Goal: Task Accomplishment & Management: Manage account settings

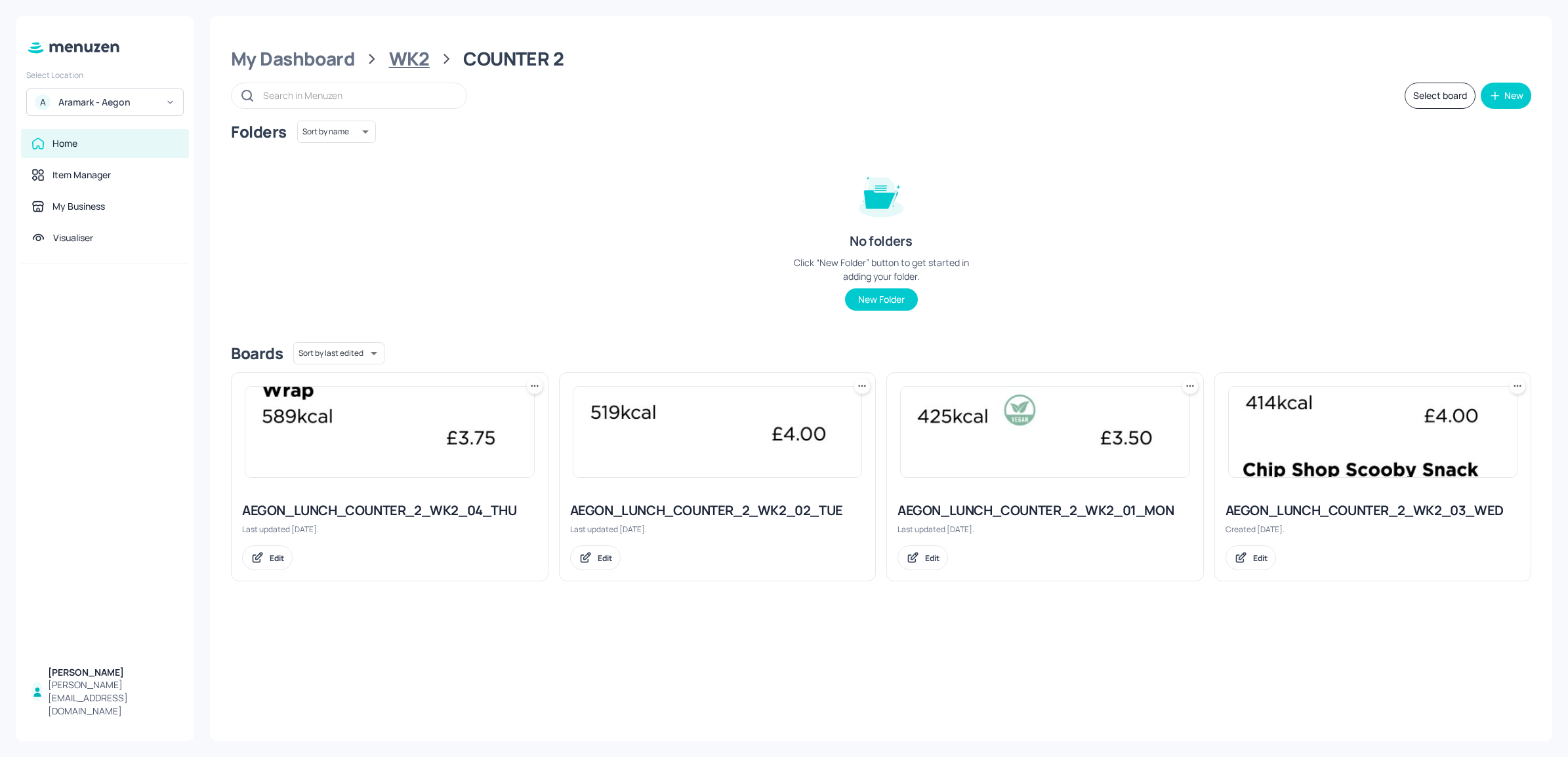
click at [391, 59] on div "WK2" at bounding box center [409, 58] width 41 height 23
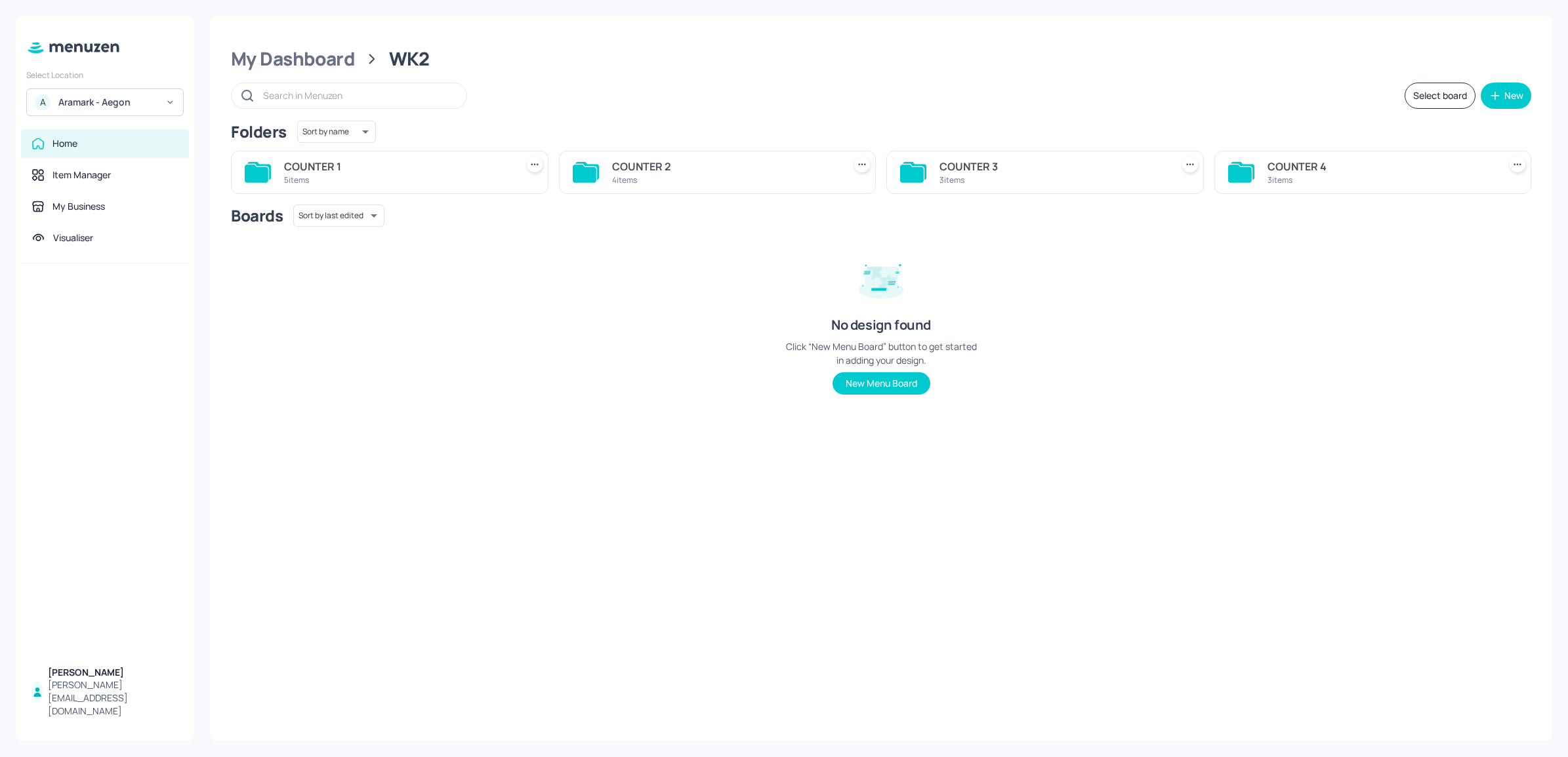
click at [974, 179] on div "3 items" at bounding box center [1053, 180] width 227 height 11
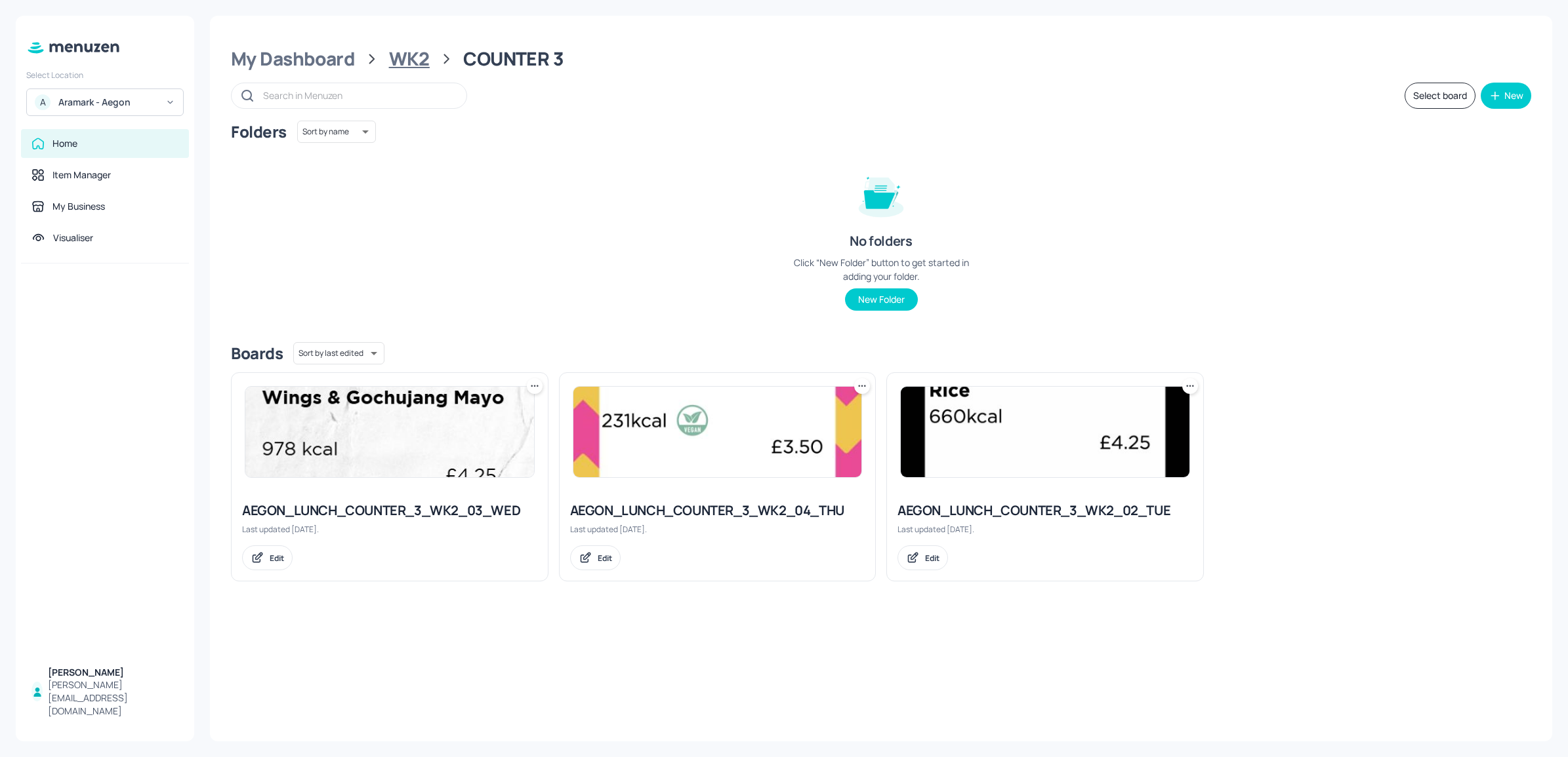
click at [417, 49] on div "WK2" at bounding box center [409, 58] width 41 height 23
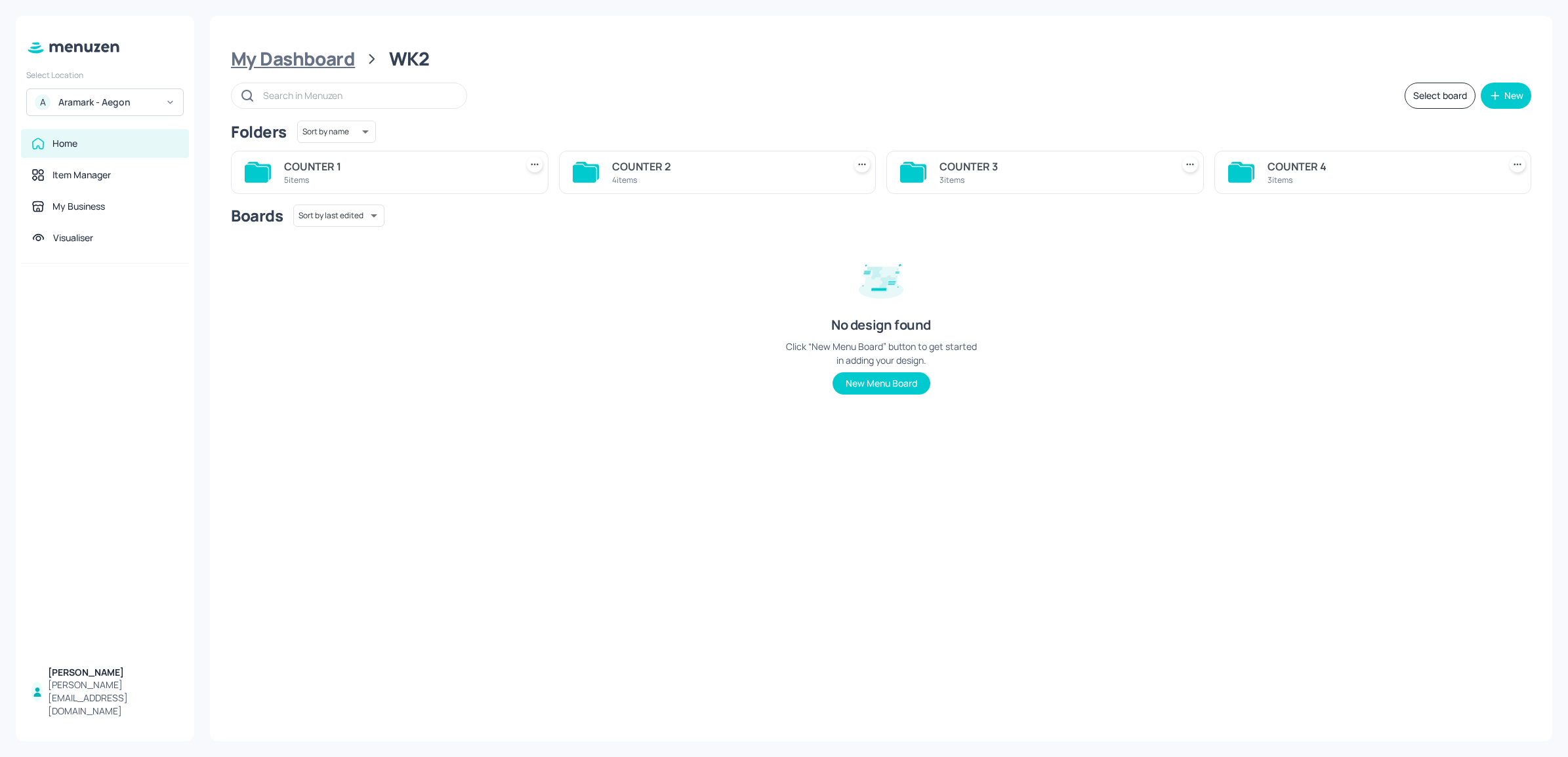
click at [325, 64] on div "My Dashboard" at bounding box center [293, 58] width 124 height 23
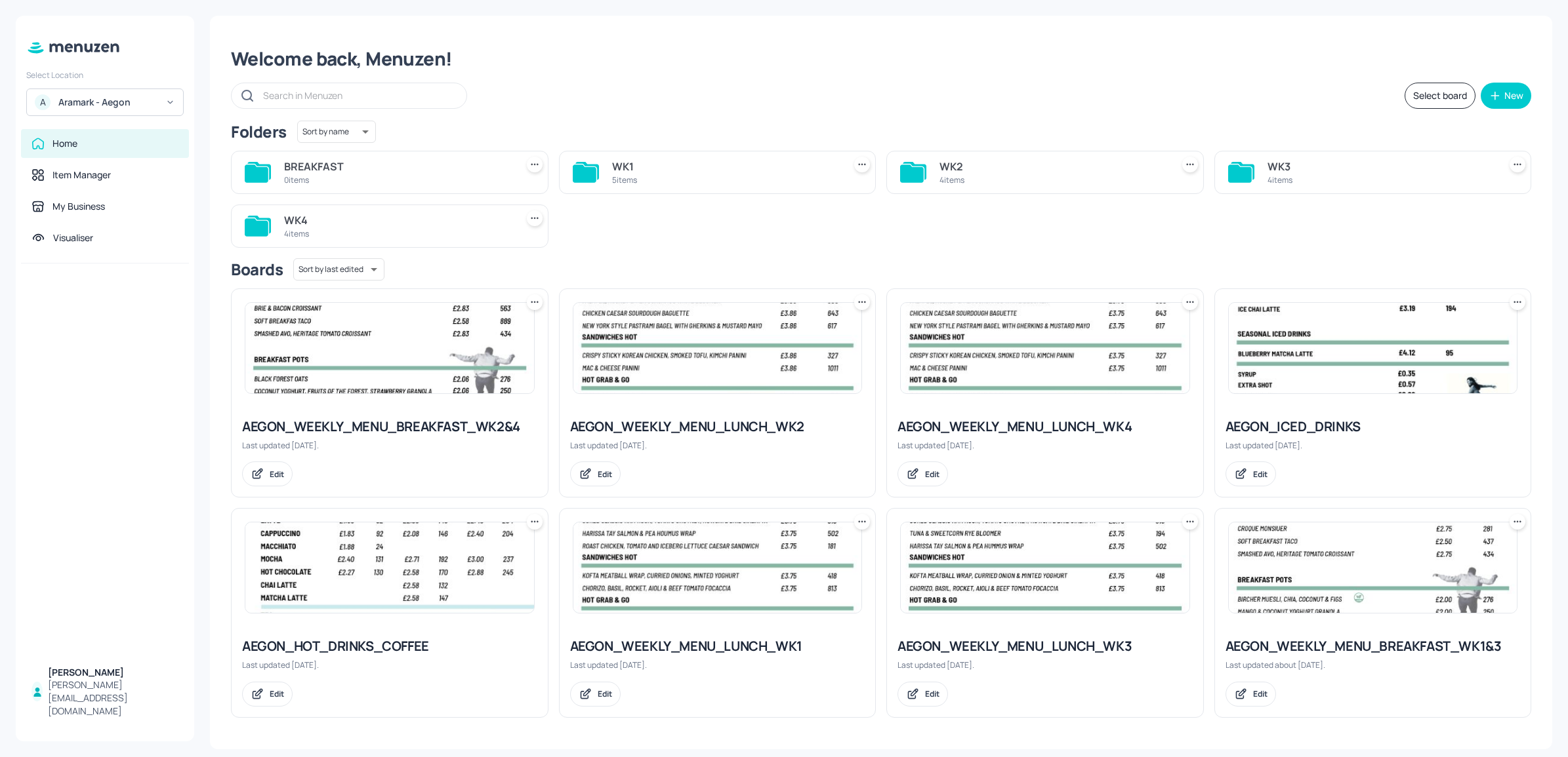
click at [1255, 172] on div "WK3 4 items" at bounding box center [1373, 172] width 317 height 44
click at [1316, 182] on div "4 items" at bounding box center [1381, 180] width 227 height 11
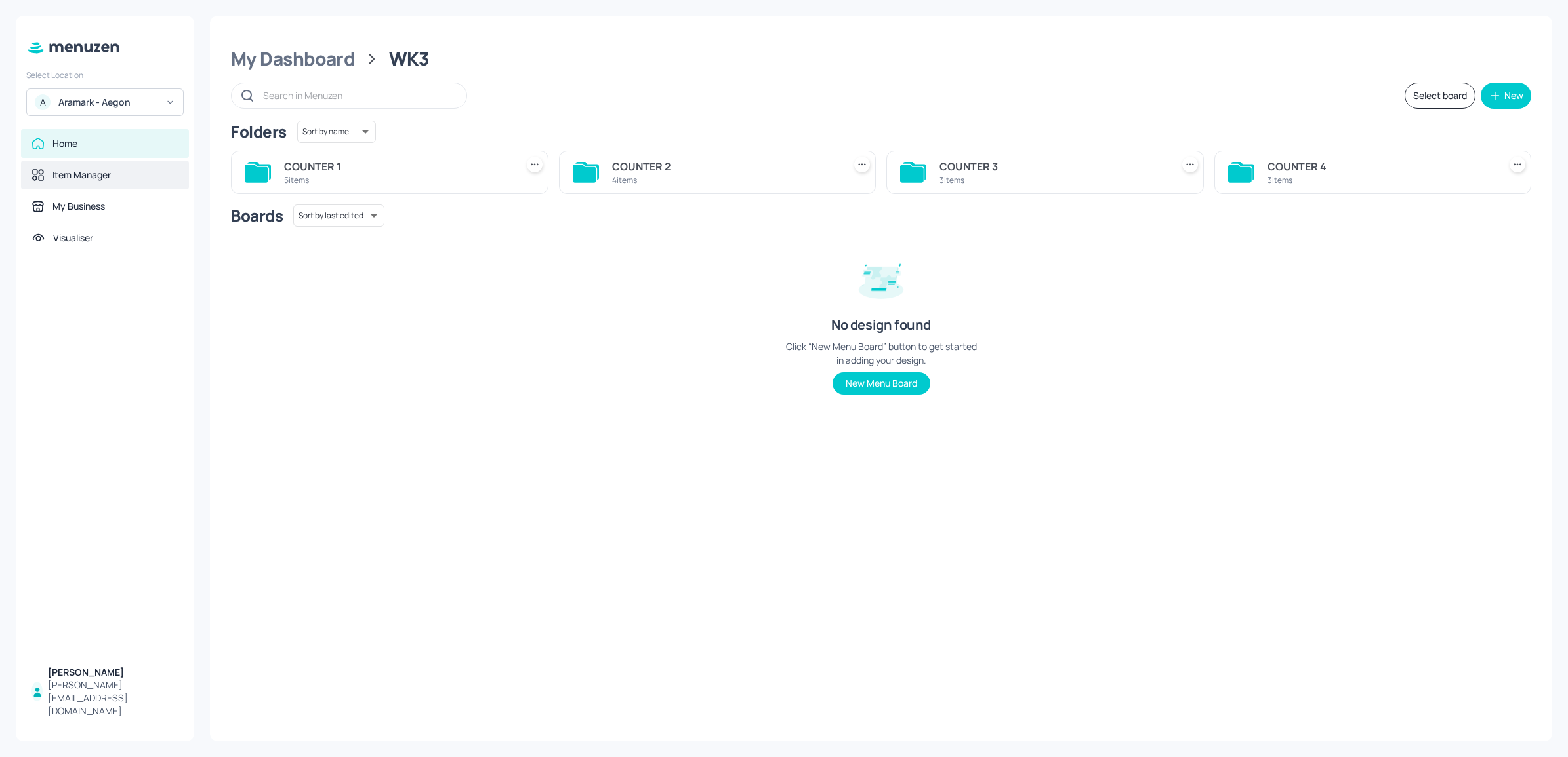
click at [56, 172] on div "Item Manager" at bounding box center [81, 175] width 58 height 13
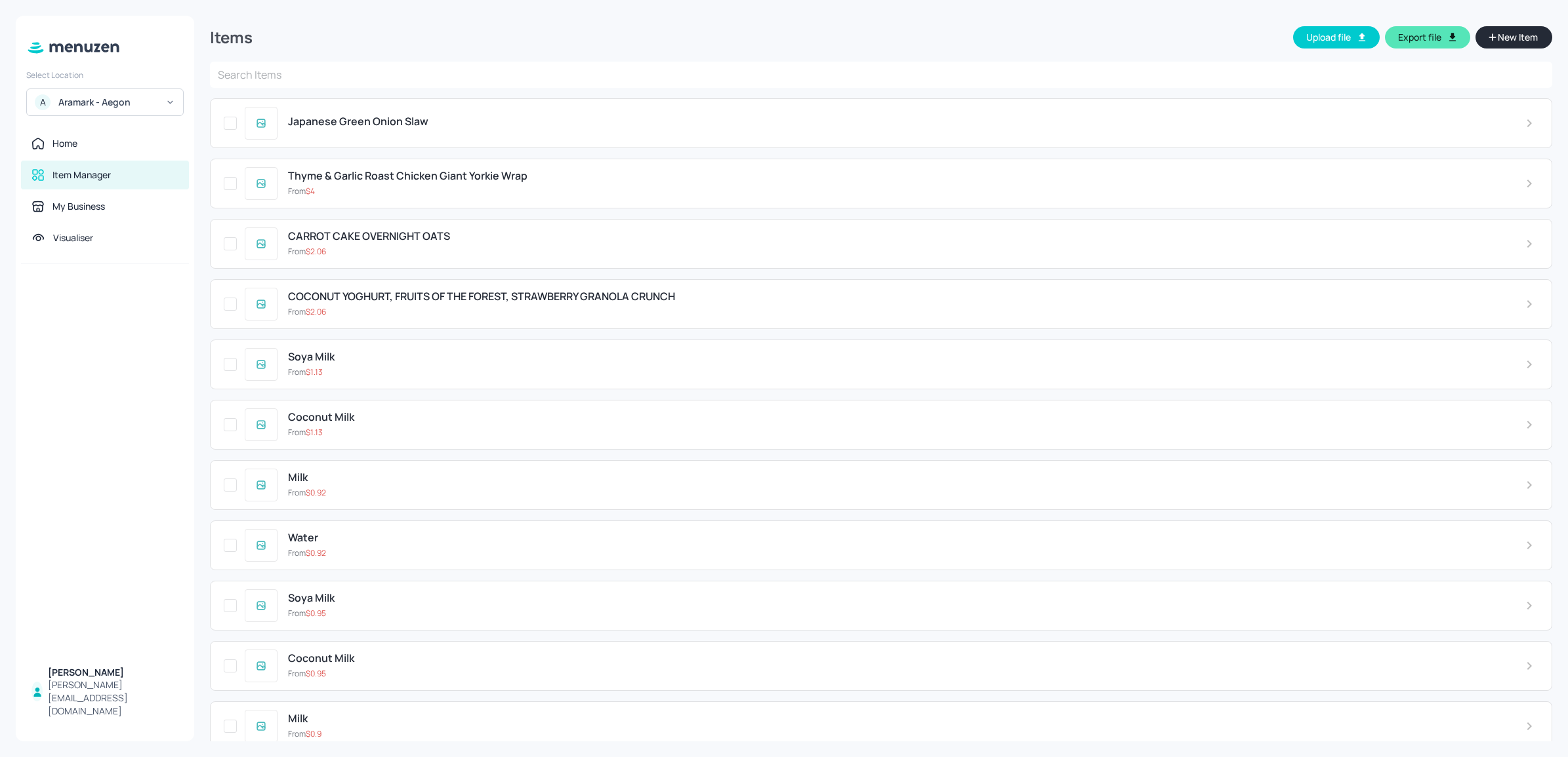
click at [306, 72] on input "text" at bounding box center [881, 74] width 1342 height 26
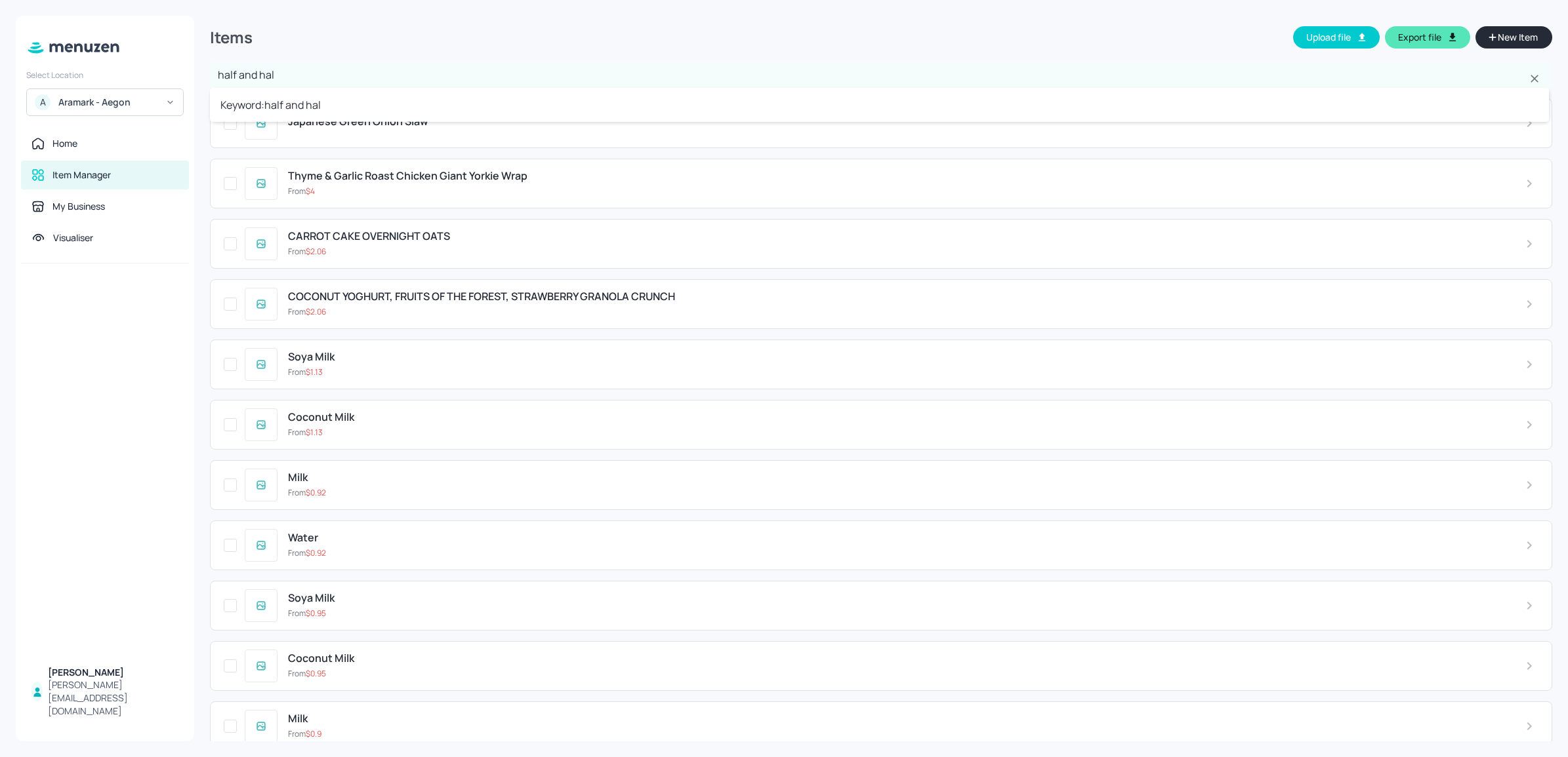
type input "half and half"
click at [306, 72] on input "text" at bounding box center [881, 74] width 1342 height 26
type input "half"
type input "heura"
click at [325, 70] on input "text" at bounding box center [881, 74] width 1342 height 26
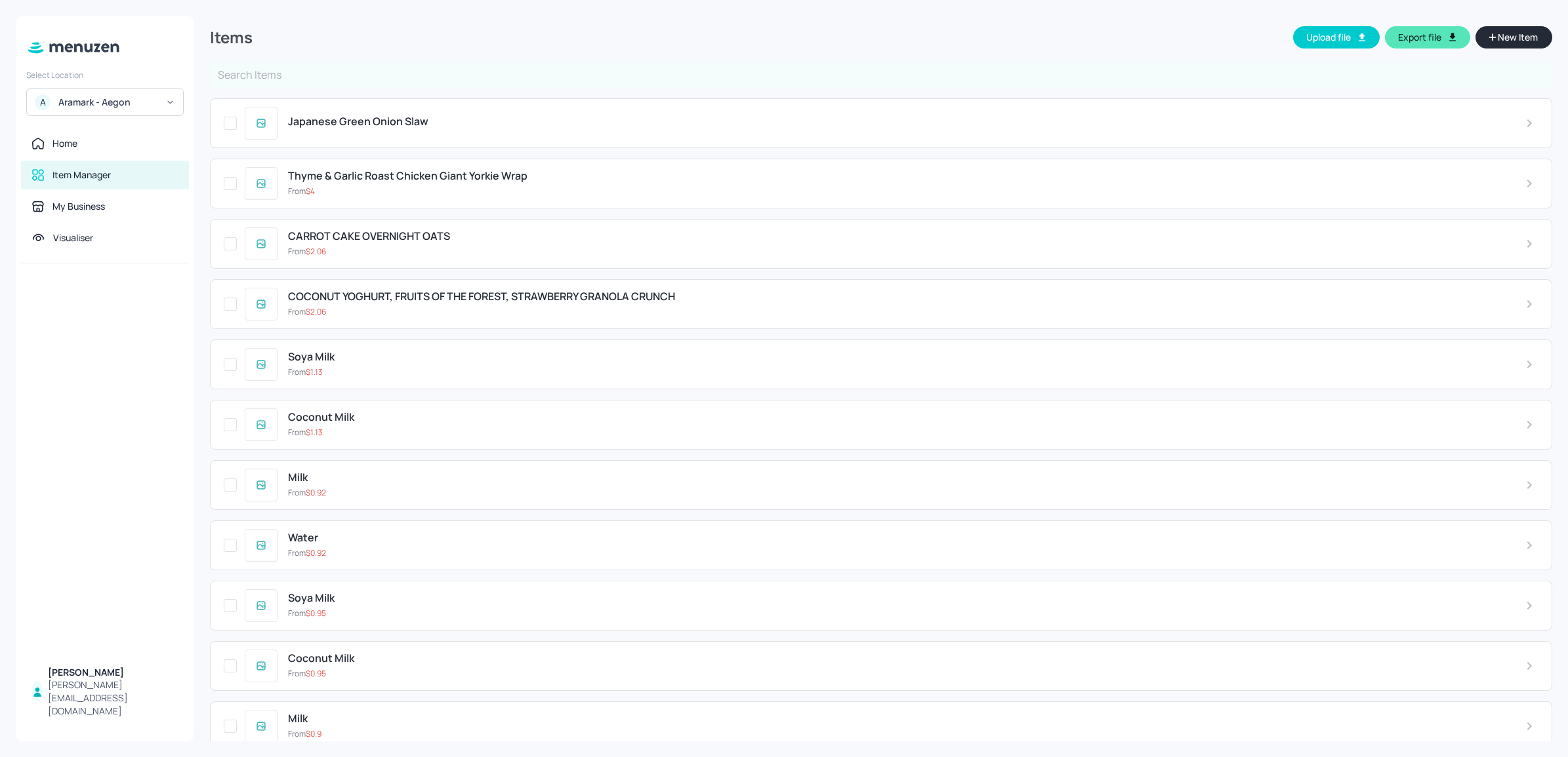
click at [325, 70] on input "text" at bounding box center [881, 74] width 1342 height 26
click at [282, 68] on input "text" at bounding box center [881, 74] width 1342 height 26
click at [260, 76] on input "text" at bounding box center [881, 74] width 1342 height 26
type input "h"
type input "chicken"
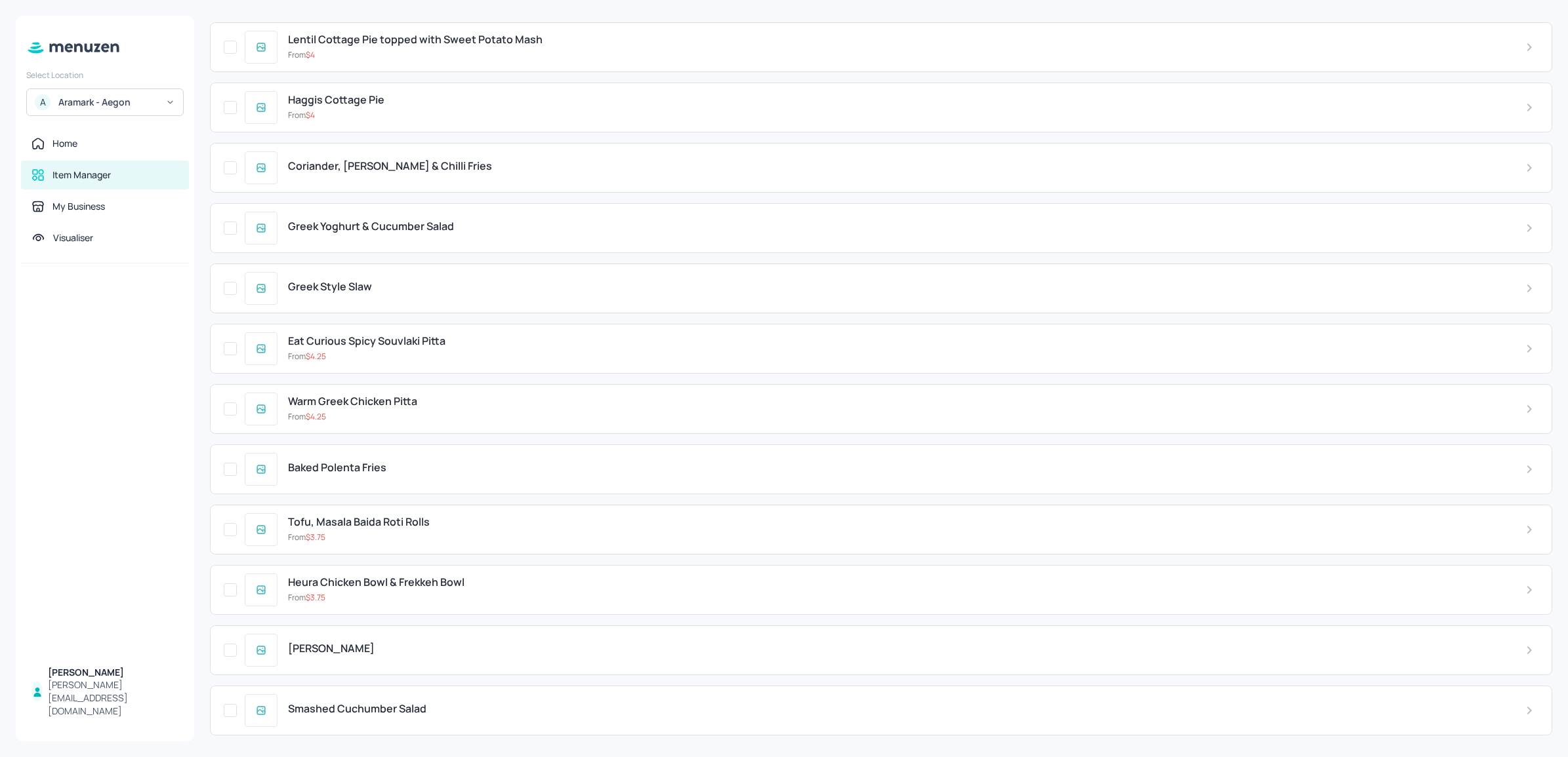
scroll to position [6653, 0]
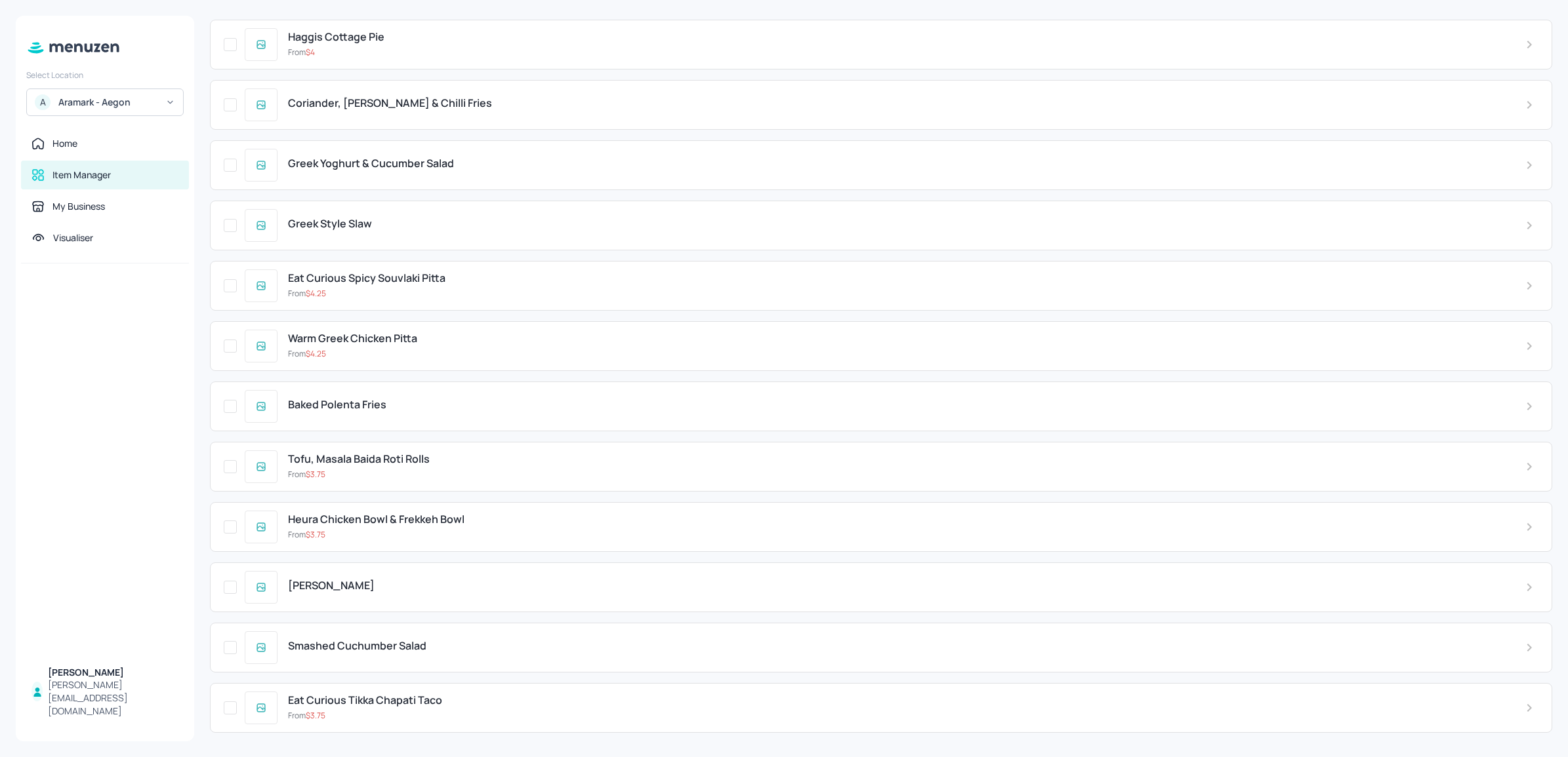
click at [398, 526] on span "Heura Chicken Bowl & Frekkeh Bowl" at bounding box center [376, 520] width 176 height 13
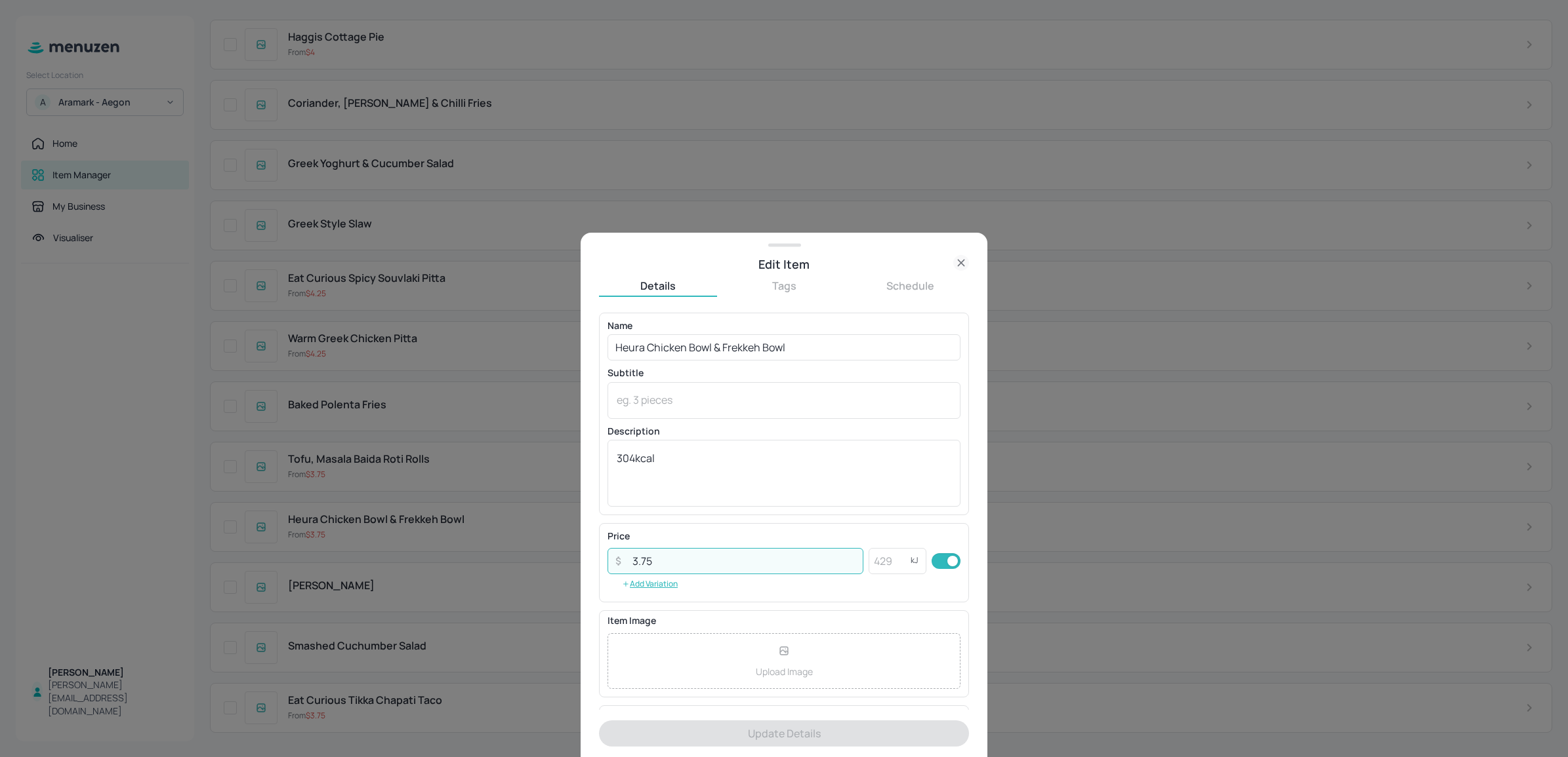
drag, startPoint x: 723, startPoint y: 554, endPoint x: 594, endPoint y: 548, distance: 129.1
click at [594, 548] on div "Edit Item Details Tags Schedule Name Heura Chicken Bowl & Frekkeh Bowl ​ Subtit…" at bounding box center [784, 495] width 407 height 524
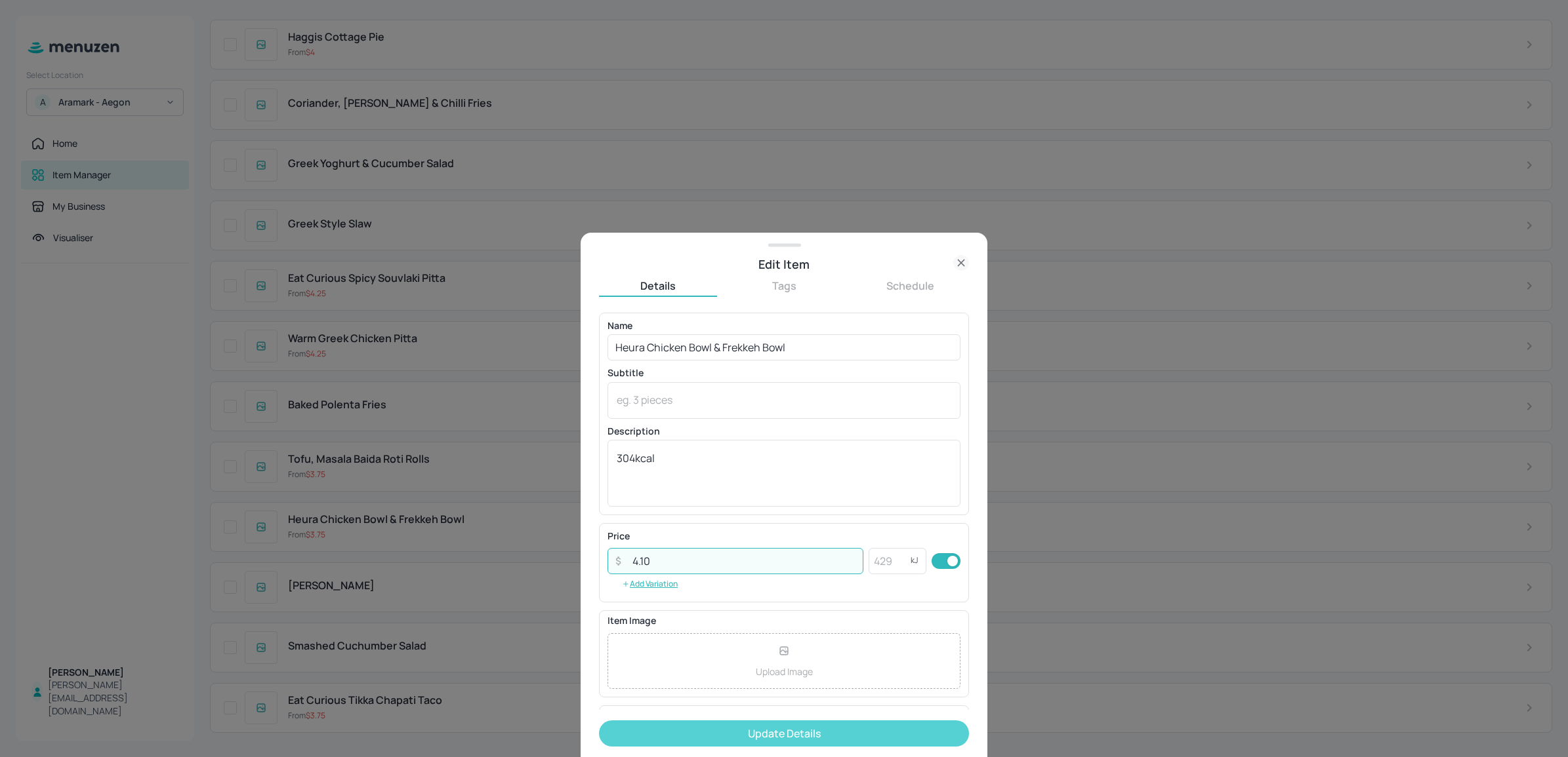
type input "4.10"
click at [725, 727] on button "Update Details" at bounding box center [784, 734] width 370 height 26
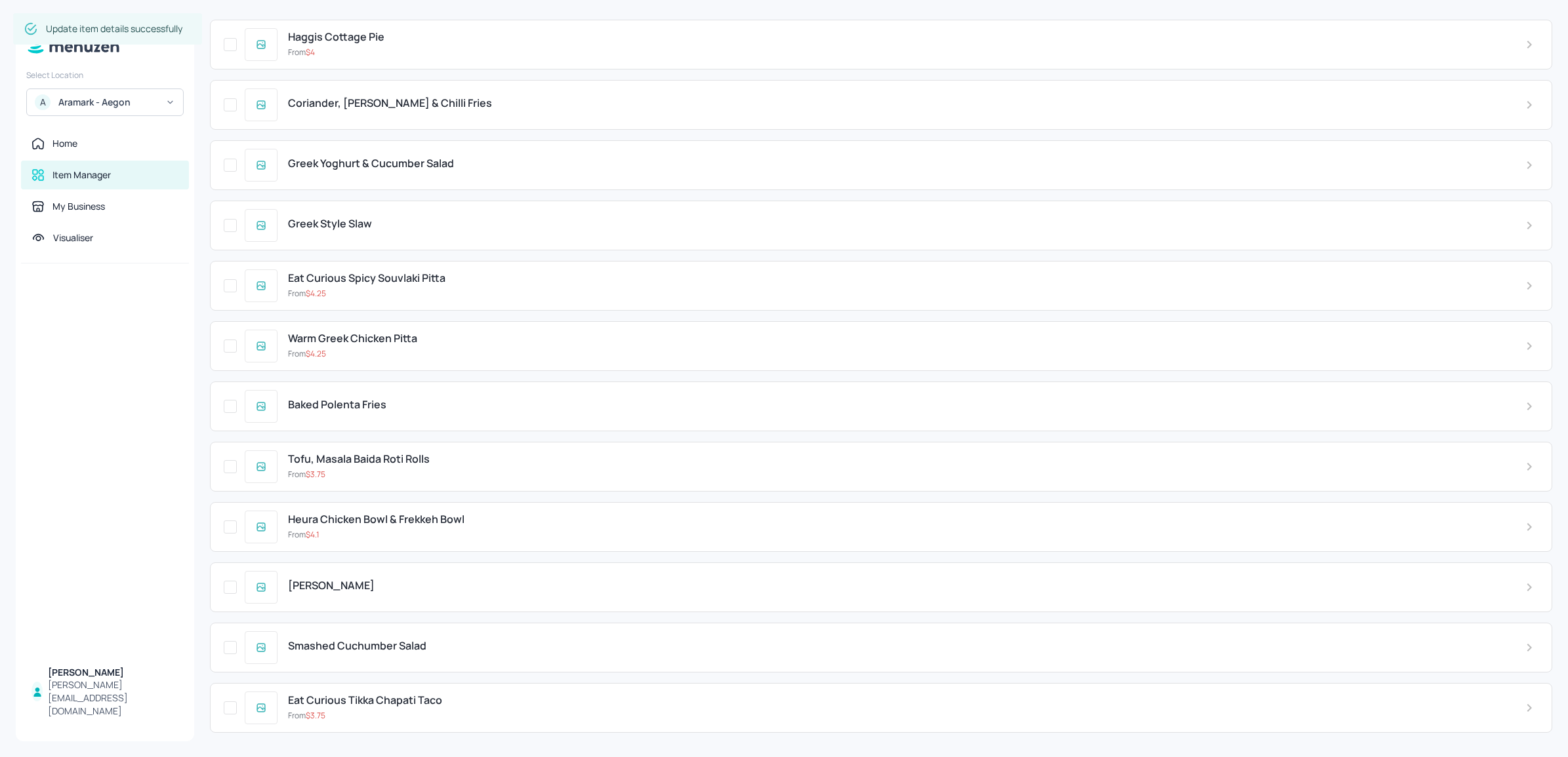
click at [389, 465] on span "Tofu, Masala Baida Roti Rolls" at bounding box center [358, 459] width 142 height 13
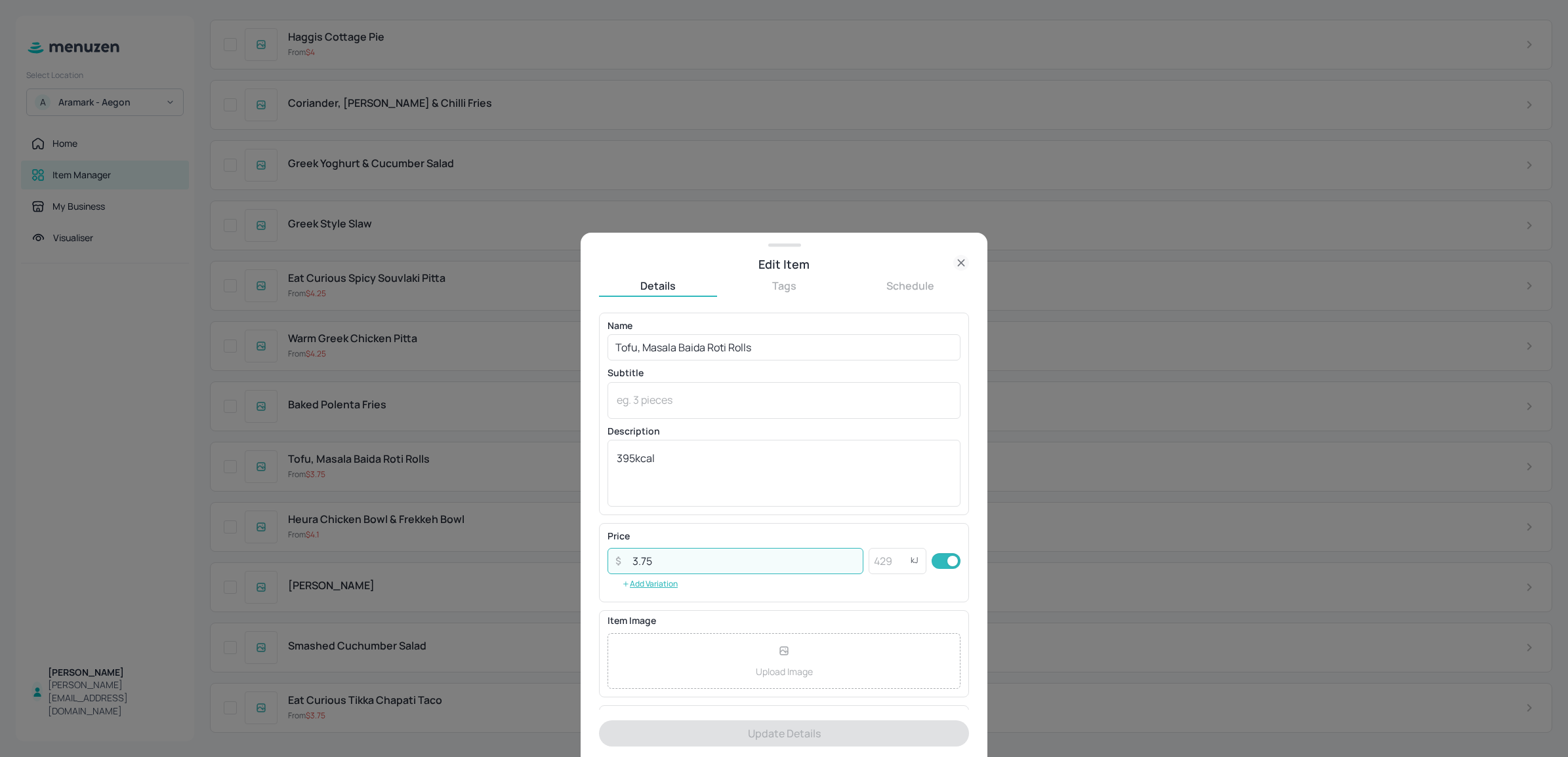
drag, startPoint x: 655, startPoint y: 555, endPoint x: 624, endPoint y: 552, distance: 31.1
click at [625, 552] on input "3.75" at bounding box center [744, 561] width 239 height 26
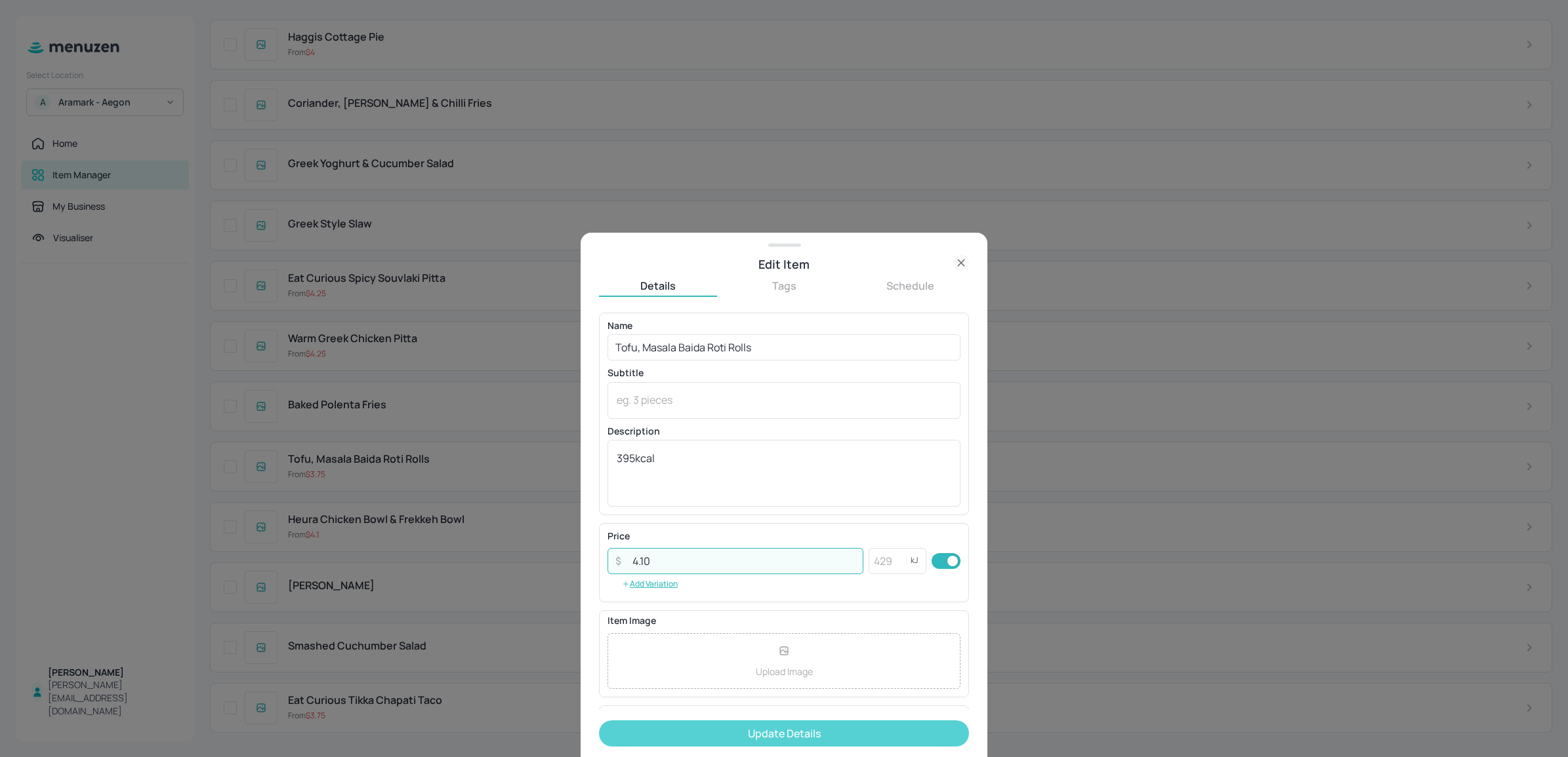
type input "4.10"
click at [728, 734] on button "Update Details" at bounding box center [784, 734] width 370 height 26
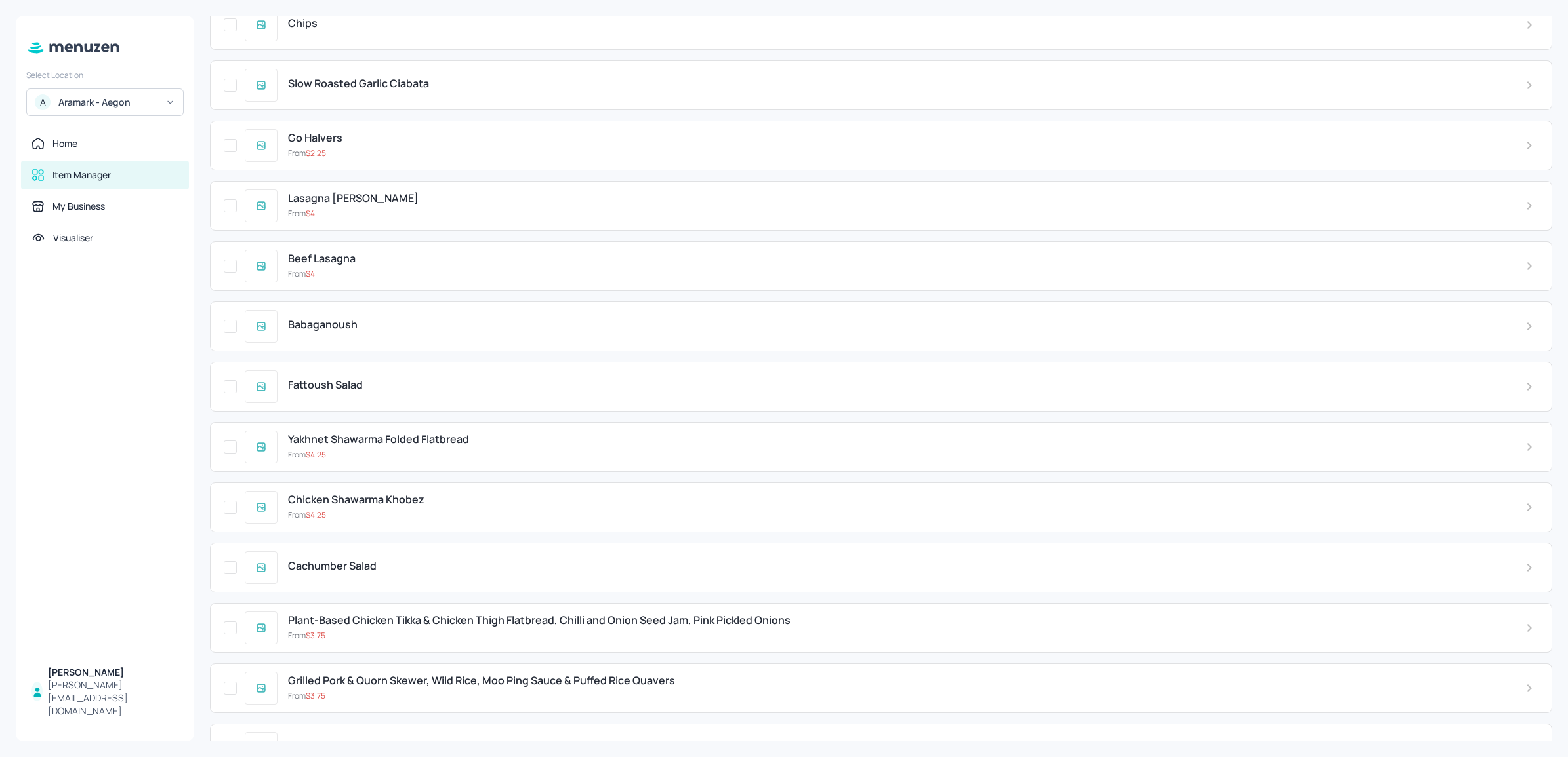
scroll to position [5560, 0]
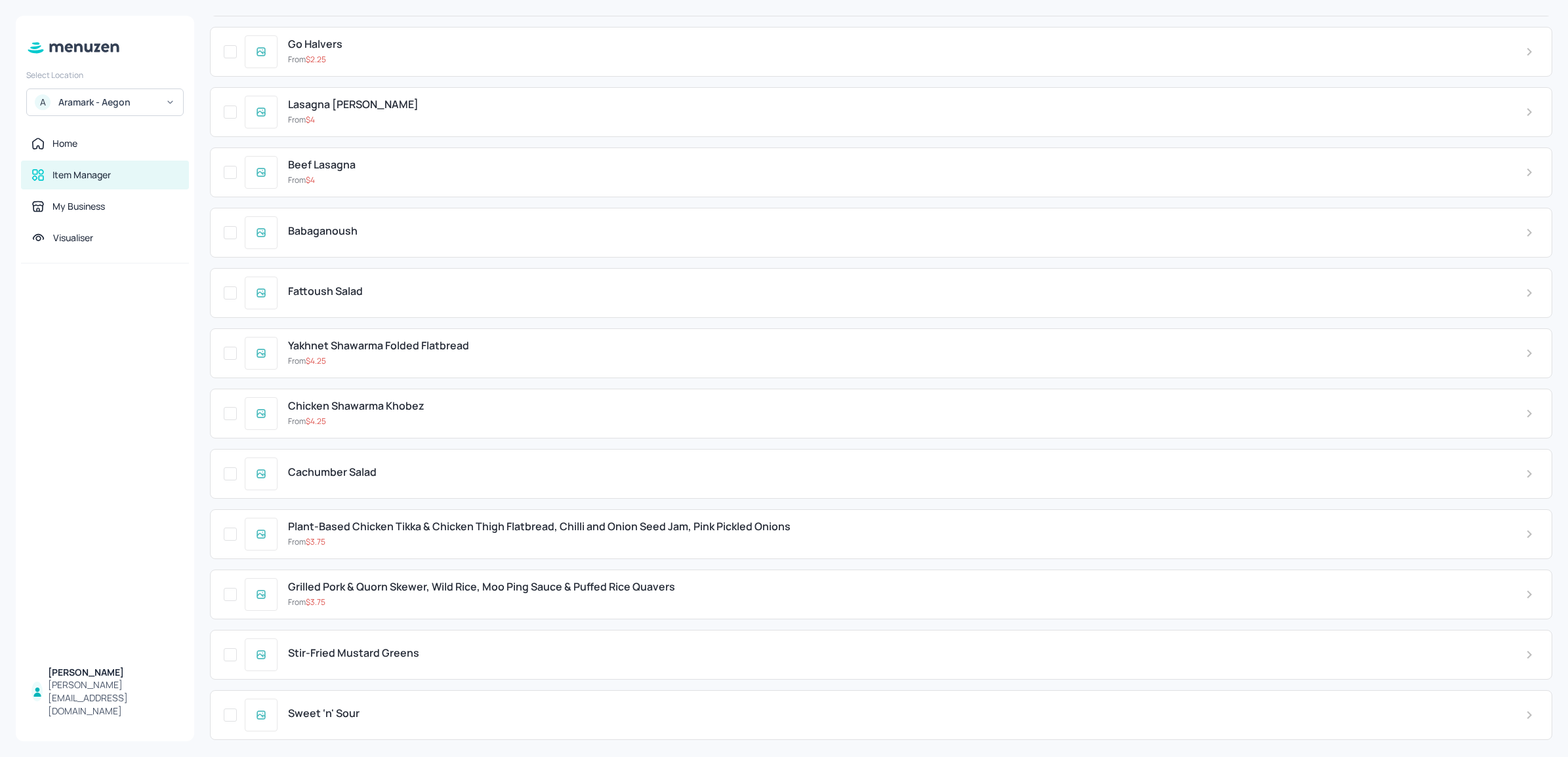
click at [425, 548] on div "From $ 3.75" at bounding box center [896, 542] width 1216 height 12
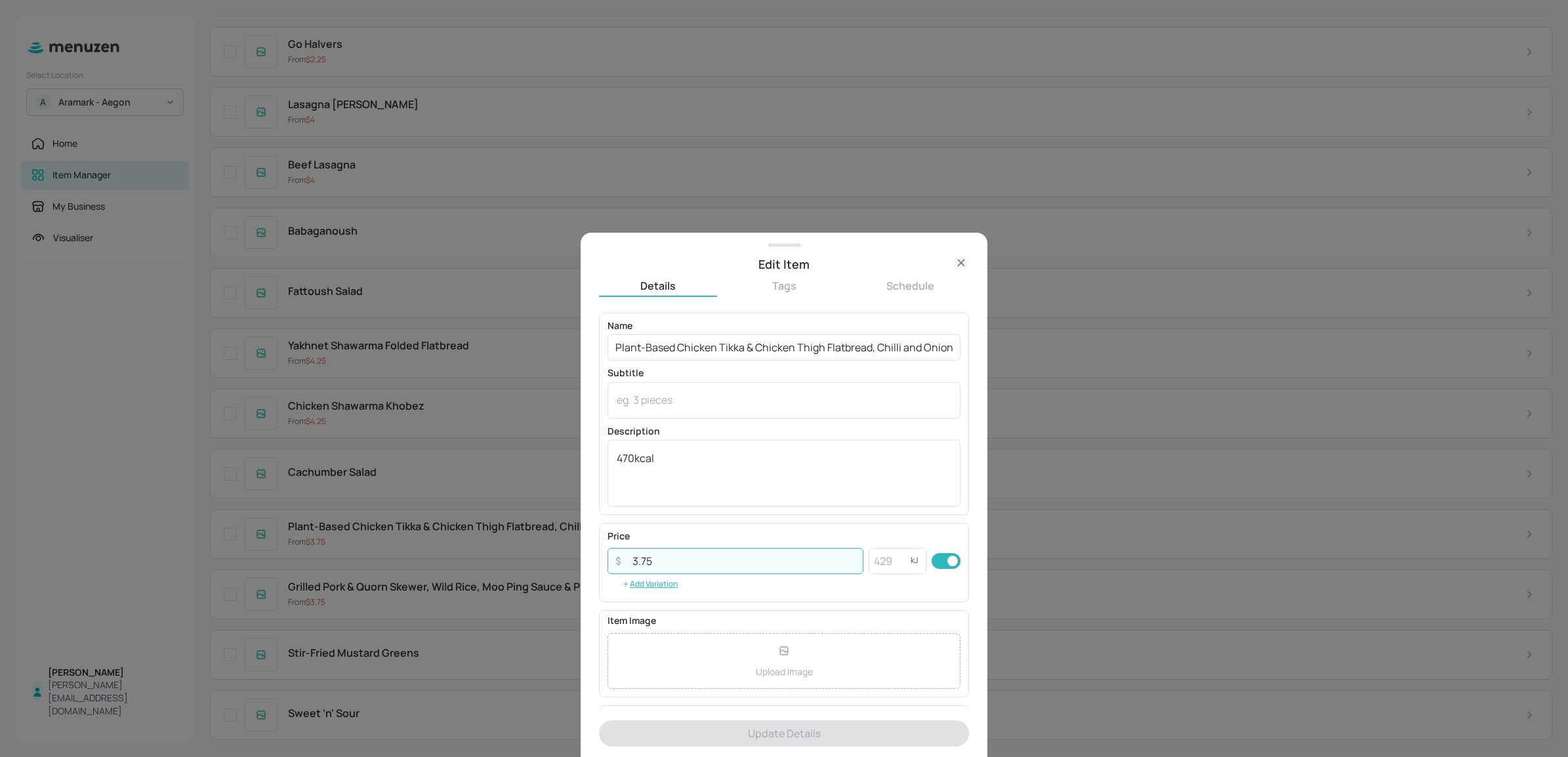
drag, startPoint x: 663, startPoint y: 555, endPoint x: 588, endPoint y: 536, distance: 77.4
click at [592, 536] on div "Edit Item Details Tags Schedule Name Plant-Based Chicken Tikka & Chicken Thigh …" at bounding box center [784, 495] width 407 height 524
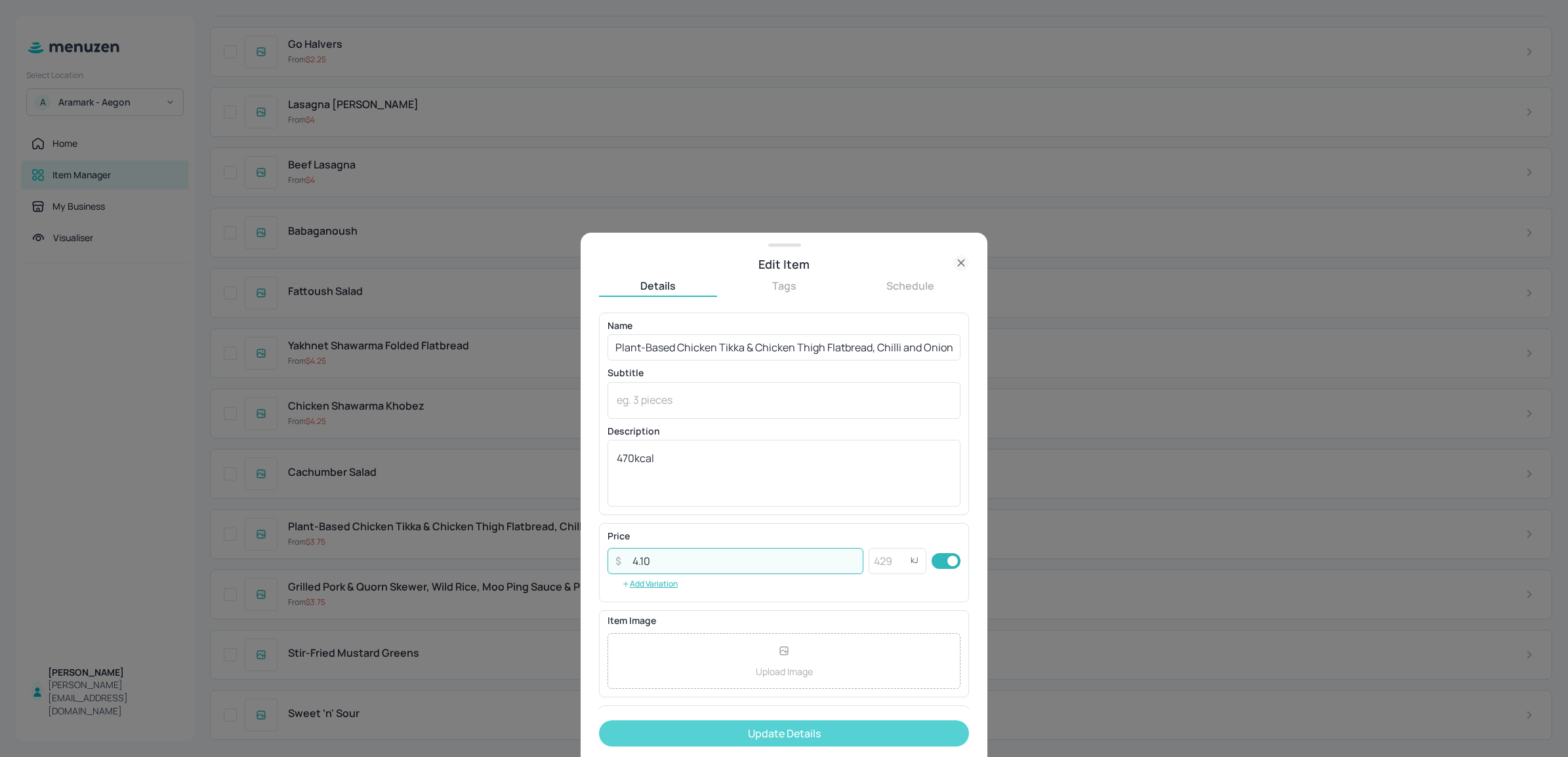
type input "4.10"
click at [692, 732] on button "Update Details" at bounding box center [784, 734] width 370 height 26
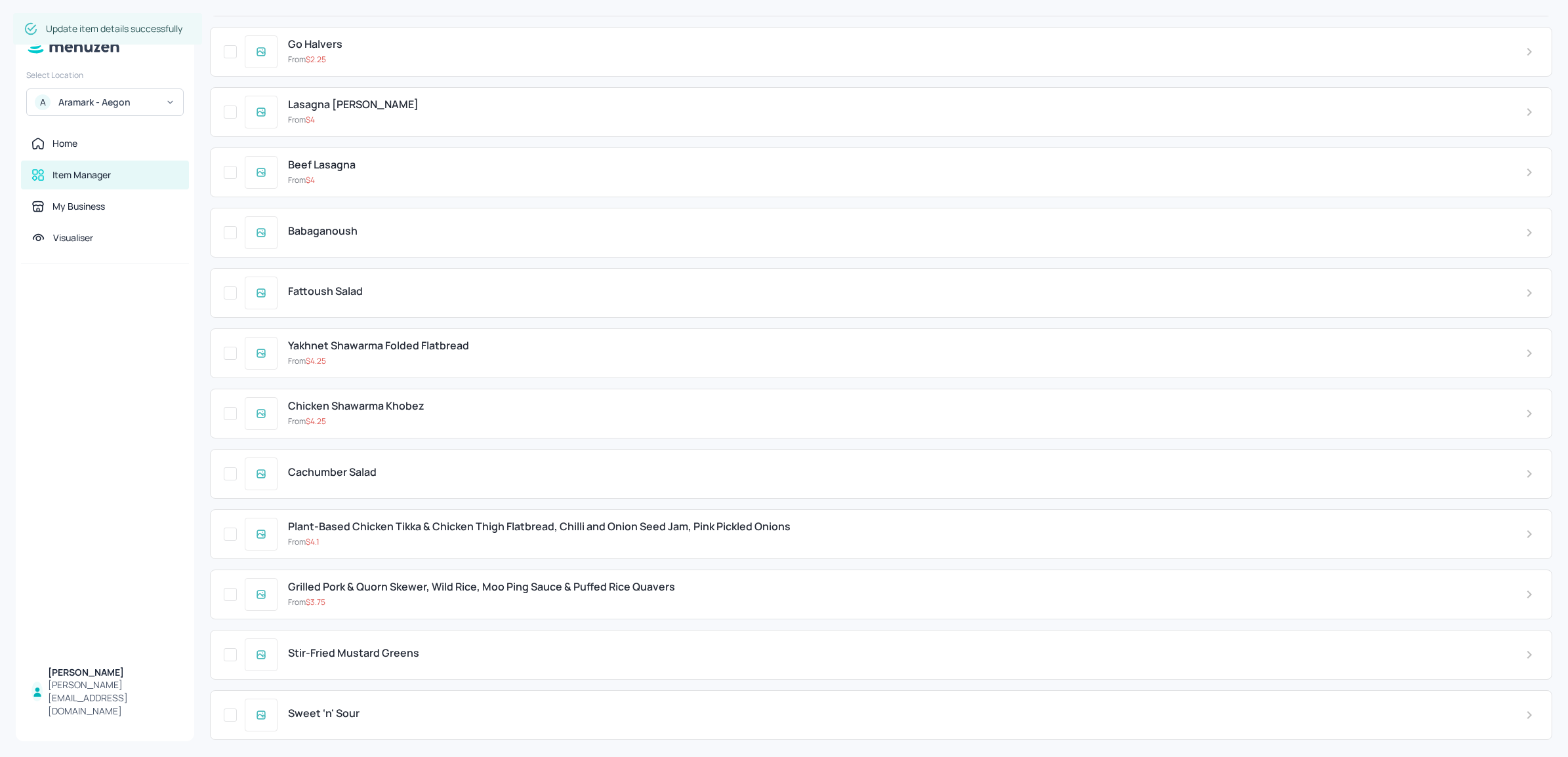
click at [484, 593] on span "Grilled Pork & Quorn Skewer, Wild Rice, Moo Ping Sauce & Puffed Rice Quavers" at bounding box center [481, 587] width 387 height 13
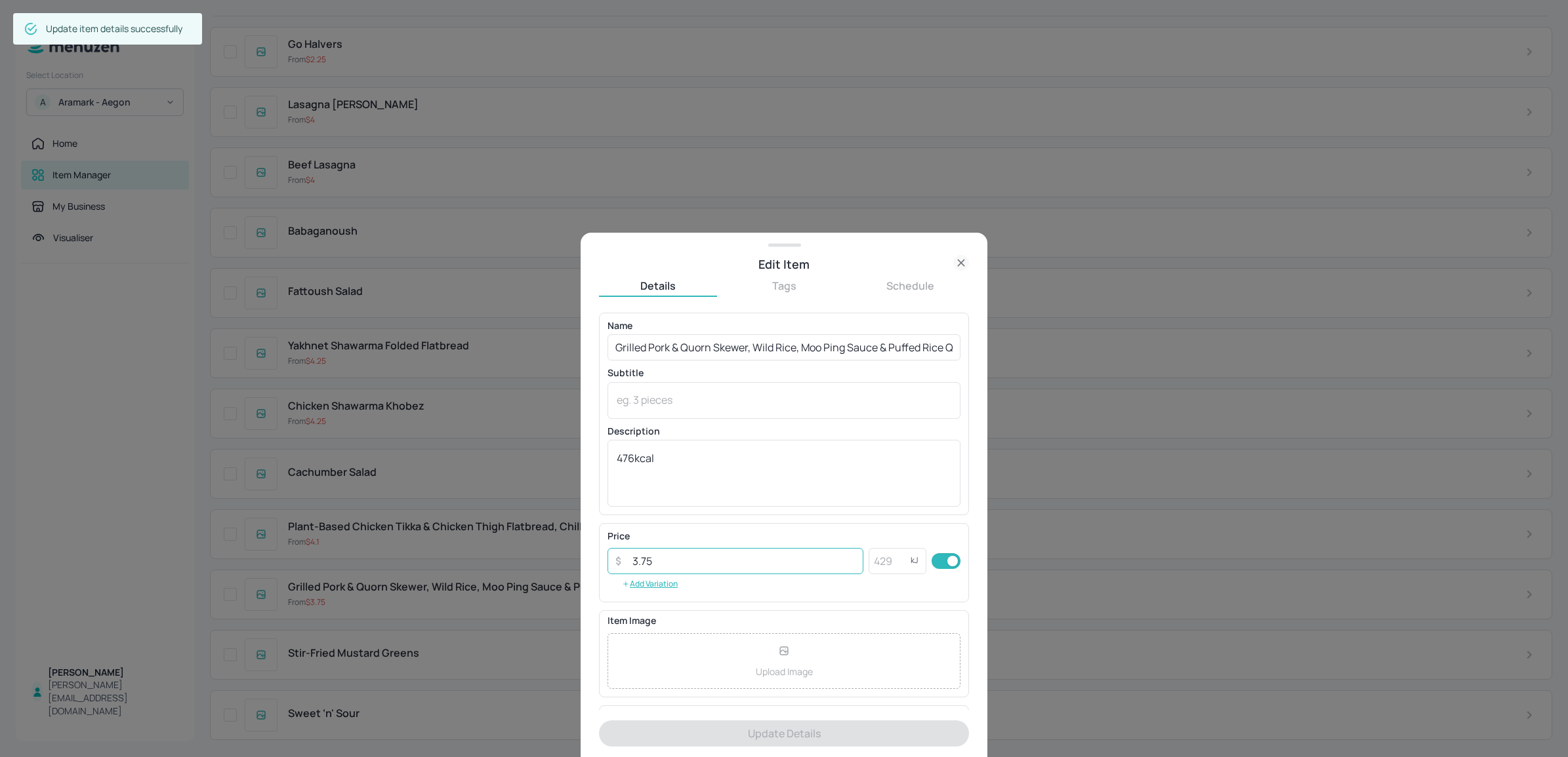
click at [630, 564] on input "3.75" at bounding box center [744, 561] width 239 height 26
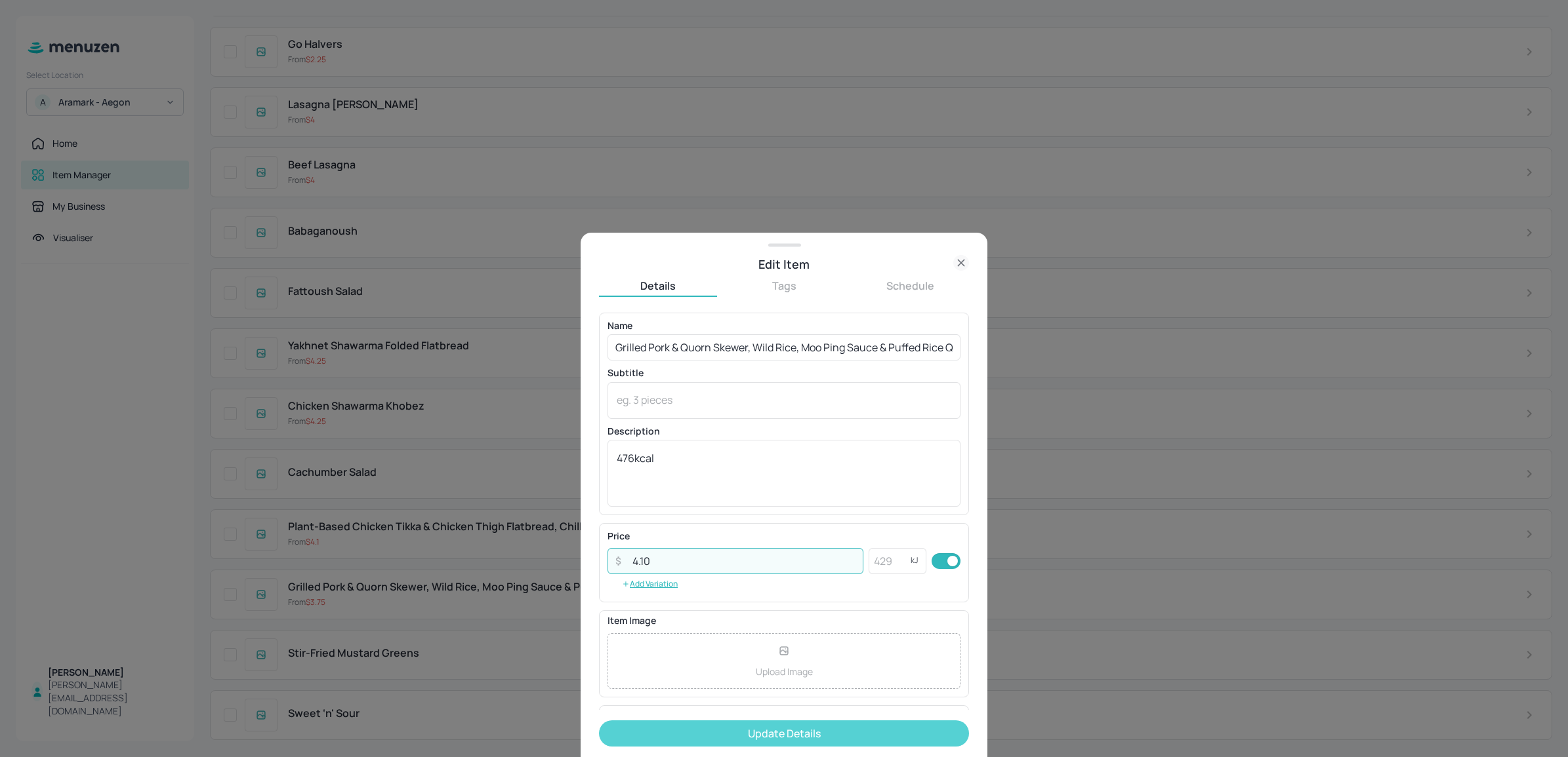
type input "4.10"
click at [692, 725] on button "Update Details" at bounding box center [784, 734] width 370 height 26
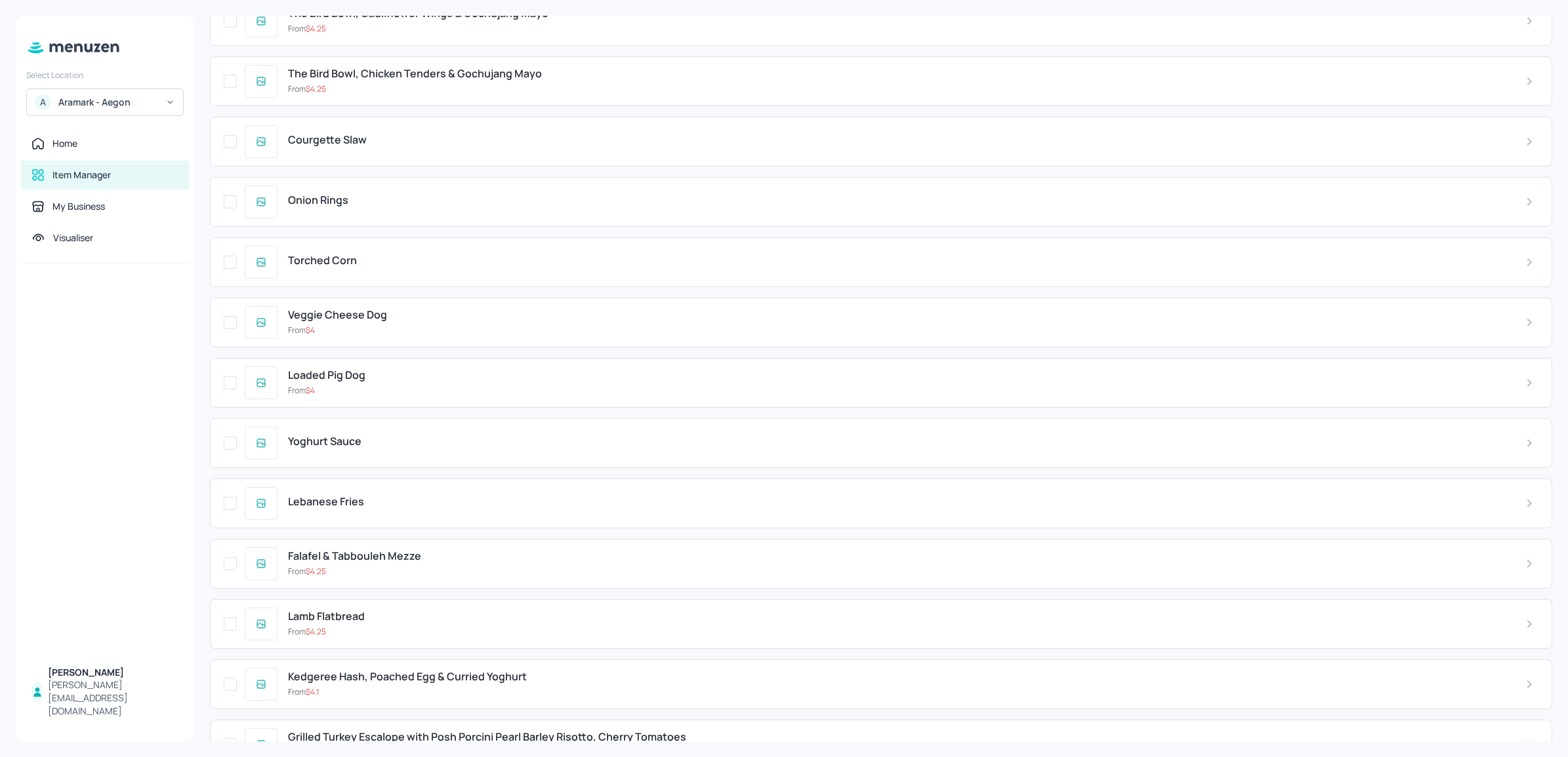
scroll to position [0, 0]
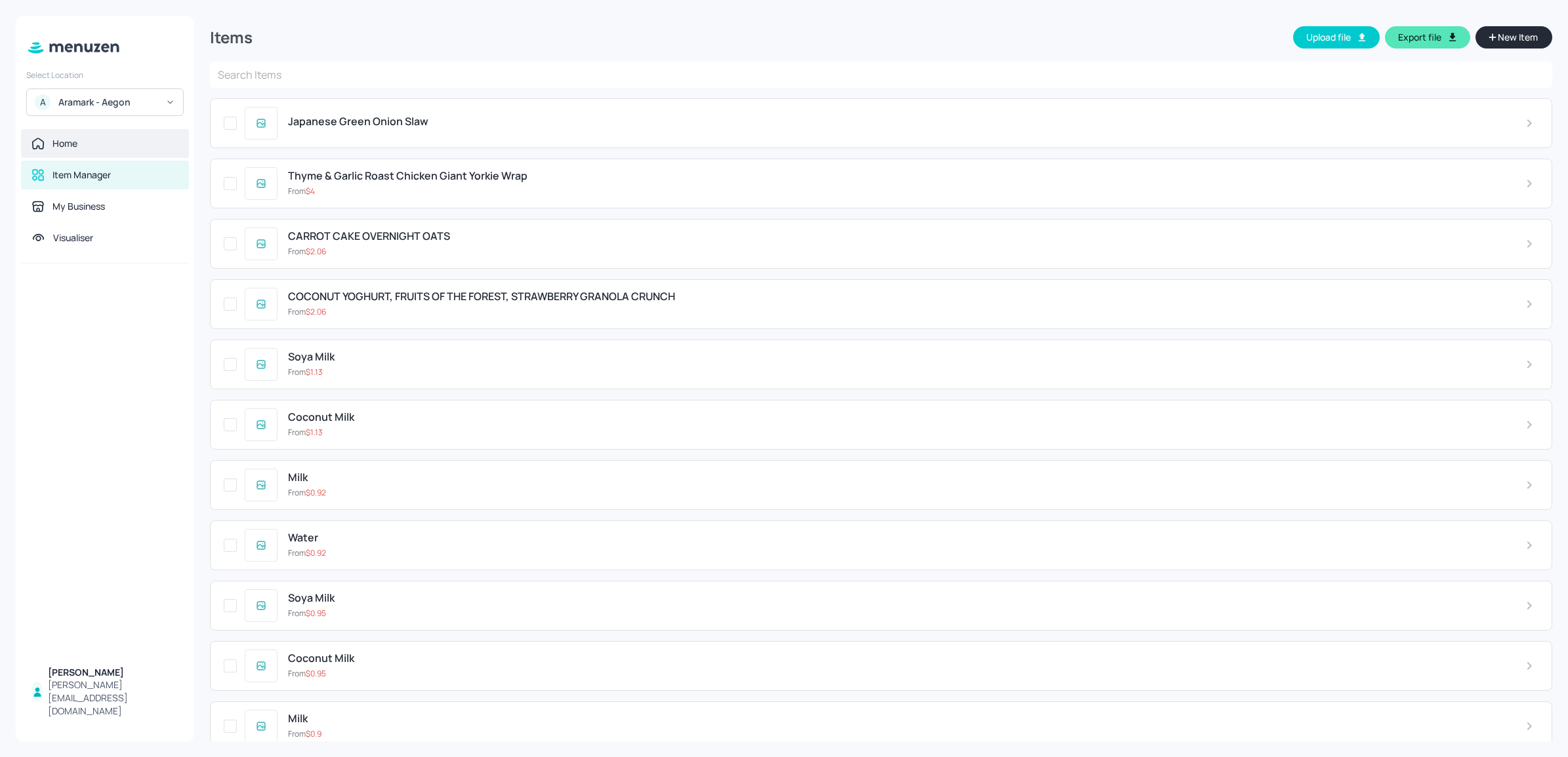
click at [109, 141] on div "Home" at bounding box center [105, 143] width 147 height 13
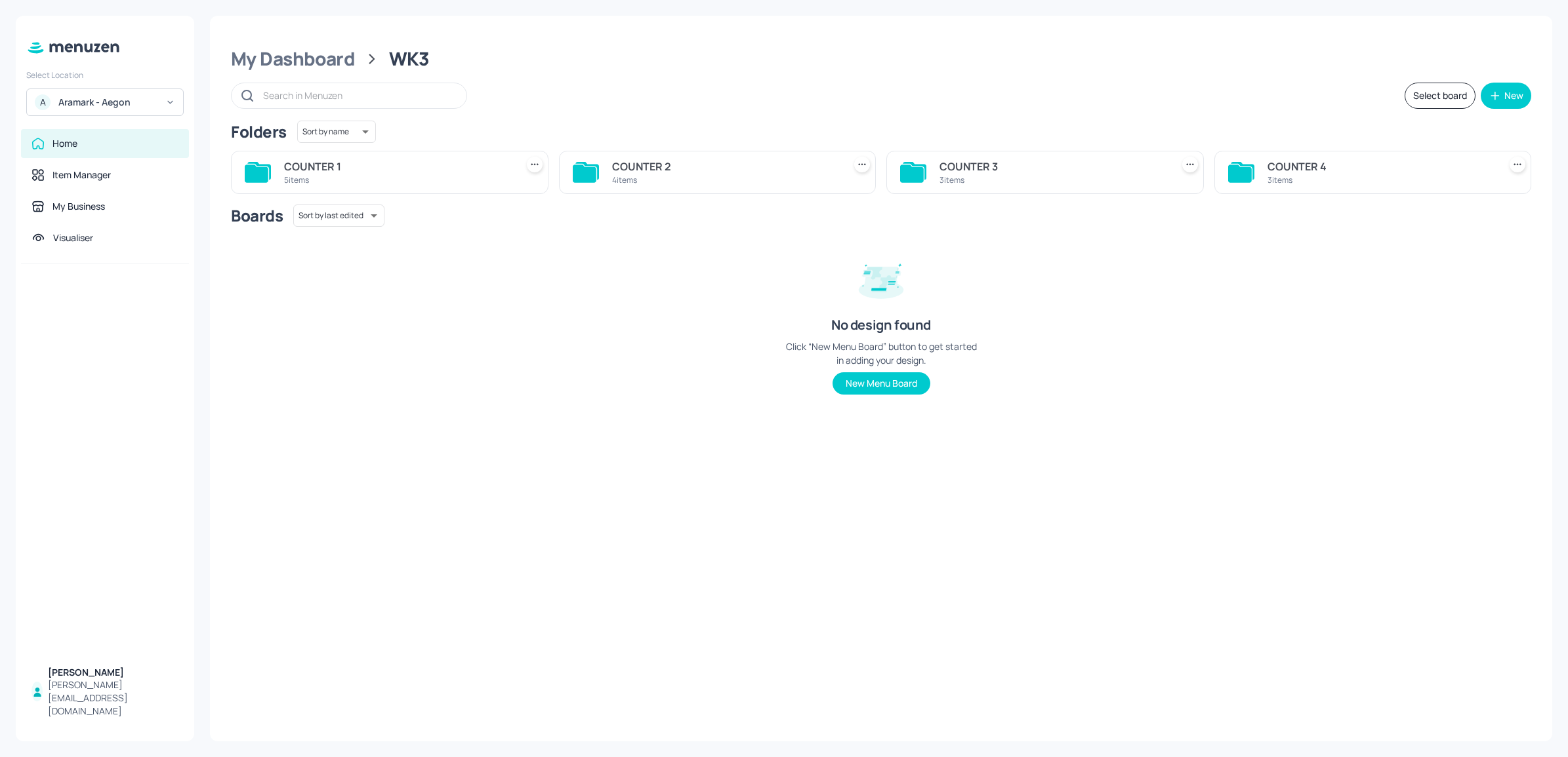
click at [651, 177] on div "4 items" at bounding box center [725, 180] width 227 height 11
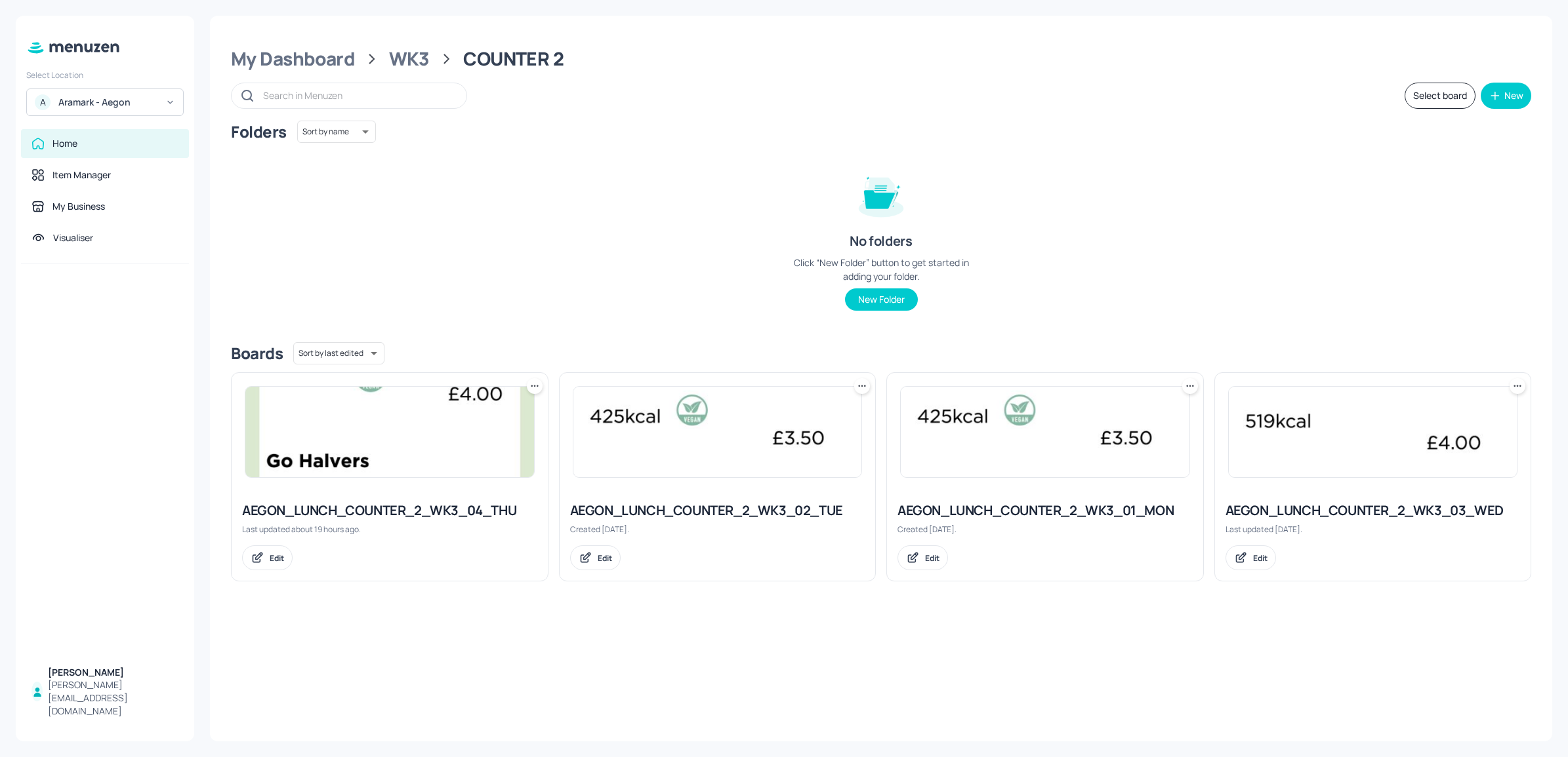
click at [690, 463] on img at bounding box center [718, 432] width 289 height 91
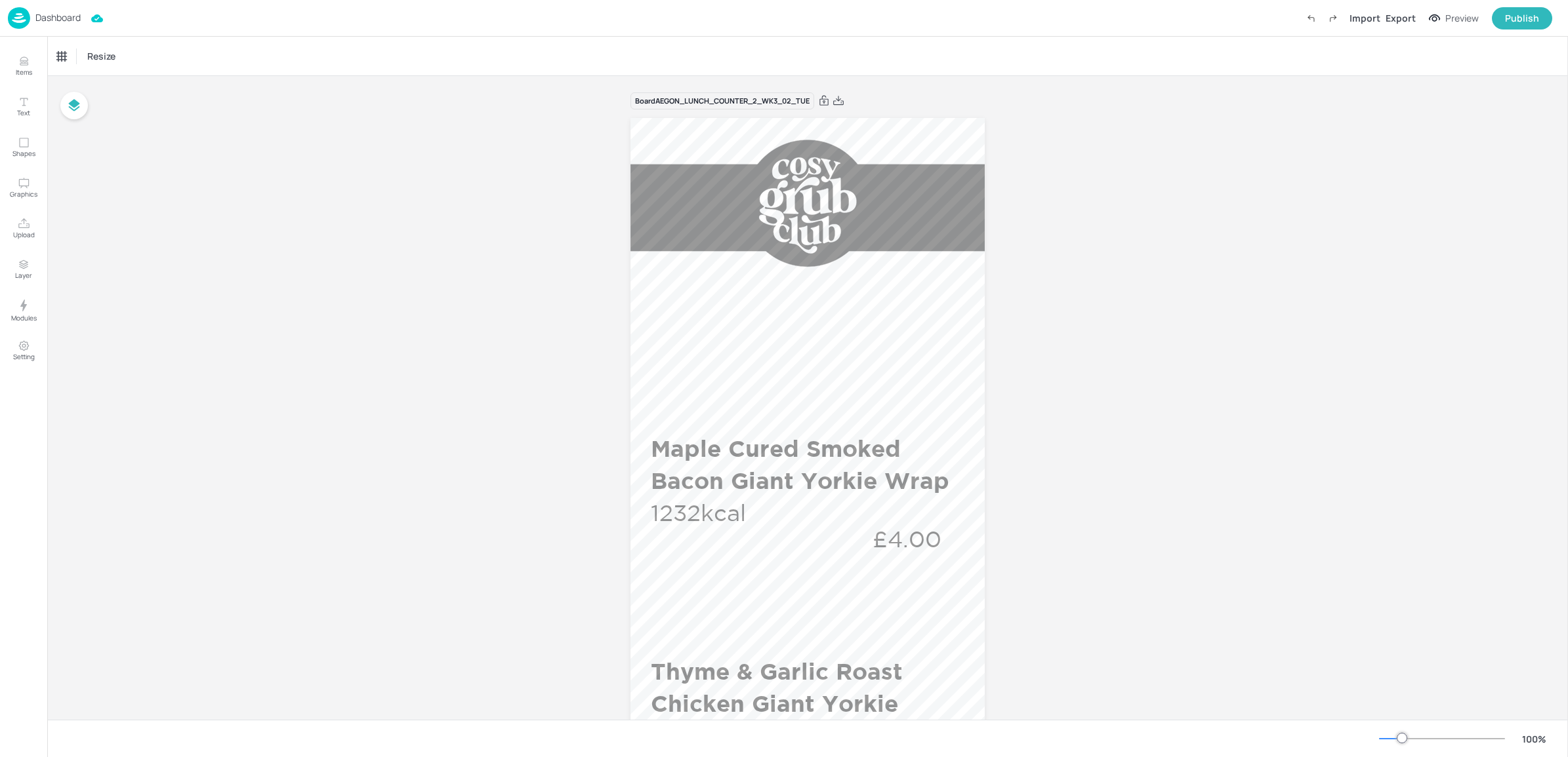
drag, startPoint x: 1563, startPoint y: 148, endPoint x: 1559, endPoint y: 238, distance: 90.1
click at [1550, 259] on div "Board AEGON_LUNCH_COUNTER_2_WK3_02_TUE SIDES Cabbage, Smoked Streaky Bacon & Pa…" at bounding box center [807, 742] width 1520 height 1334
drag, startPoint x: 1567, startPoint y: 203, endPoint x: 1566, endPoint y: 223, distance: 20.0
click at [1566, 223] on div "Items Text Shapes Graphics Upload Layer Modules Setting Items 227 Add Integrate…" at bounding box center [784, 378] width 1568 height 757
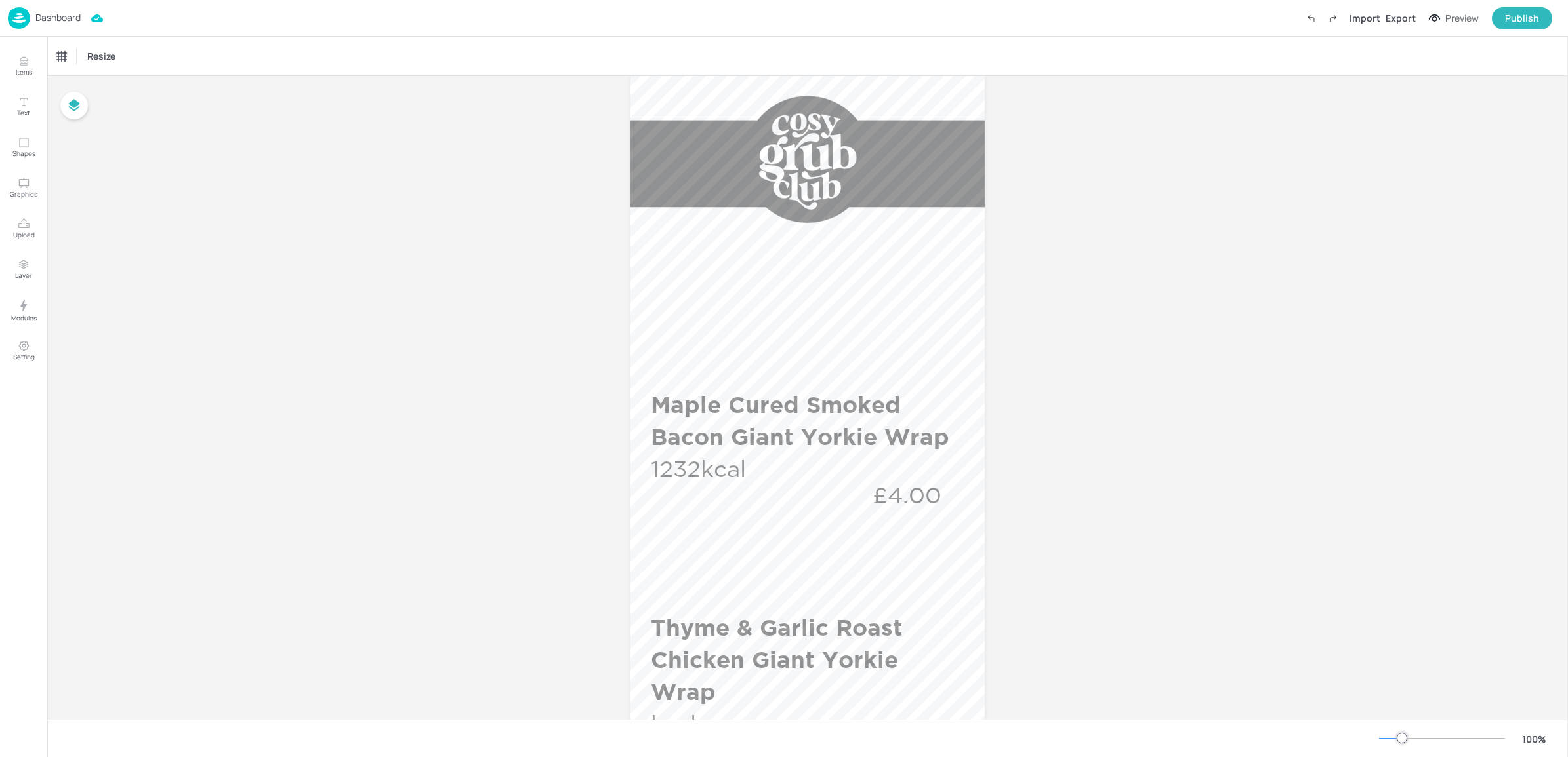
scroll to position [79, 0]
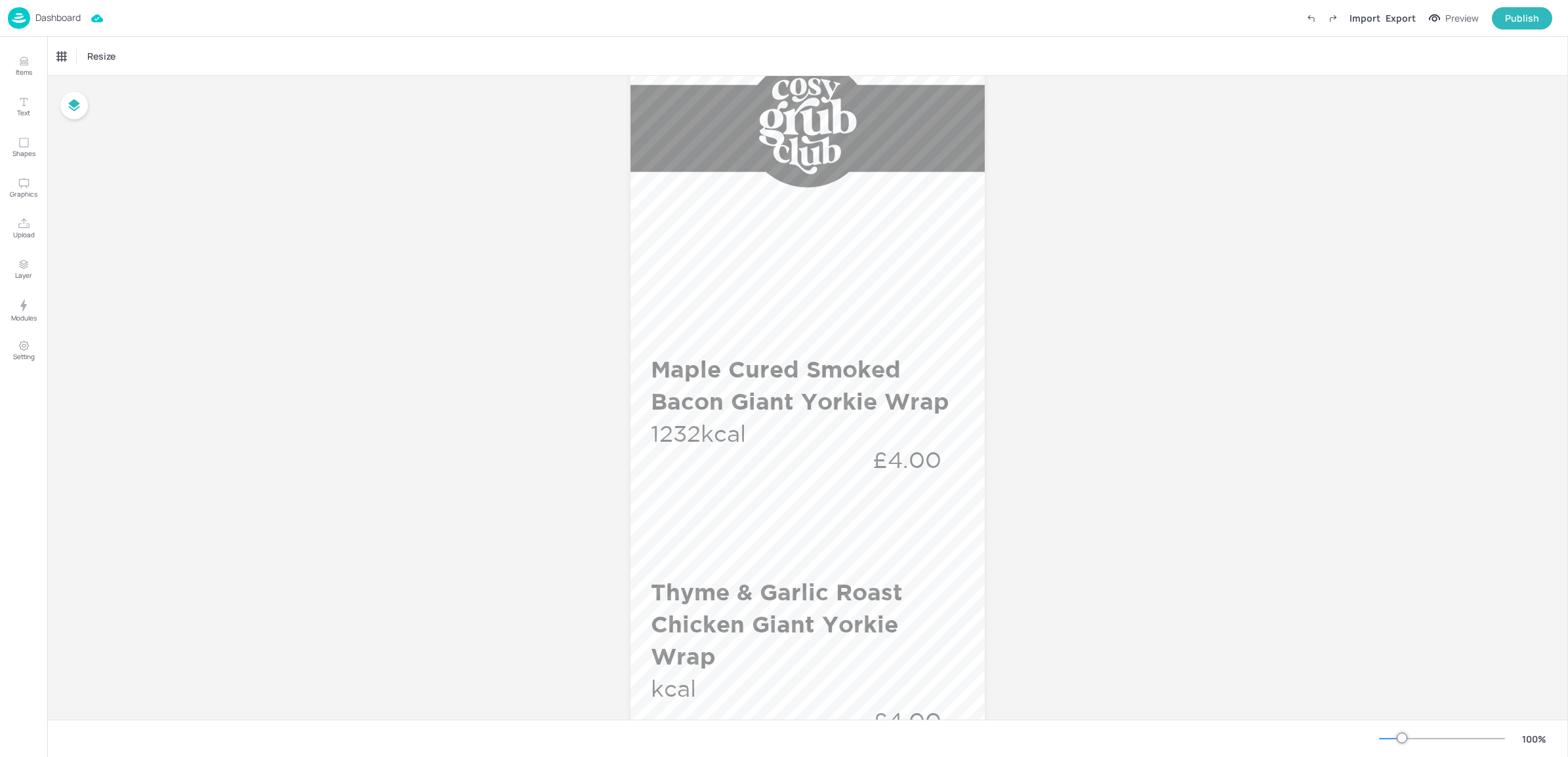
click at [44, 30] on div "Dashboard Import Export Preview Publish" at bounding box center [780, 18] width 1545 height 36
click at [46, 15] on p "Dashboard" at bounding box center [58, 18] width 45 height 9
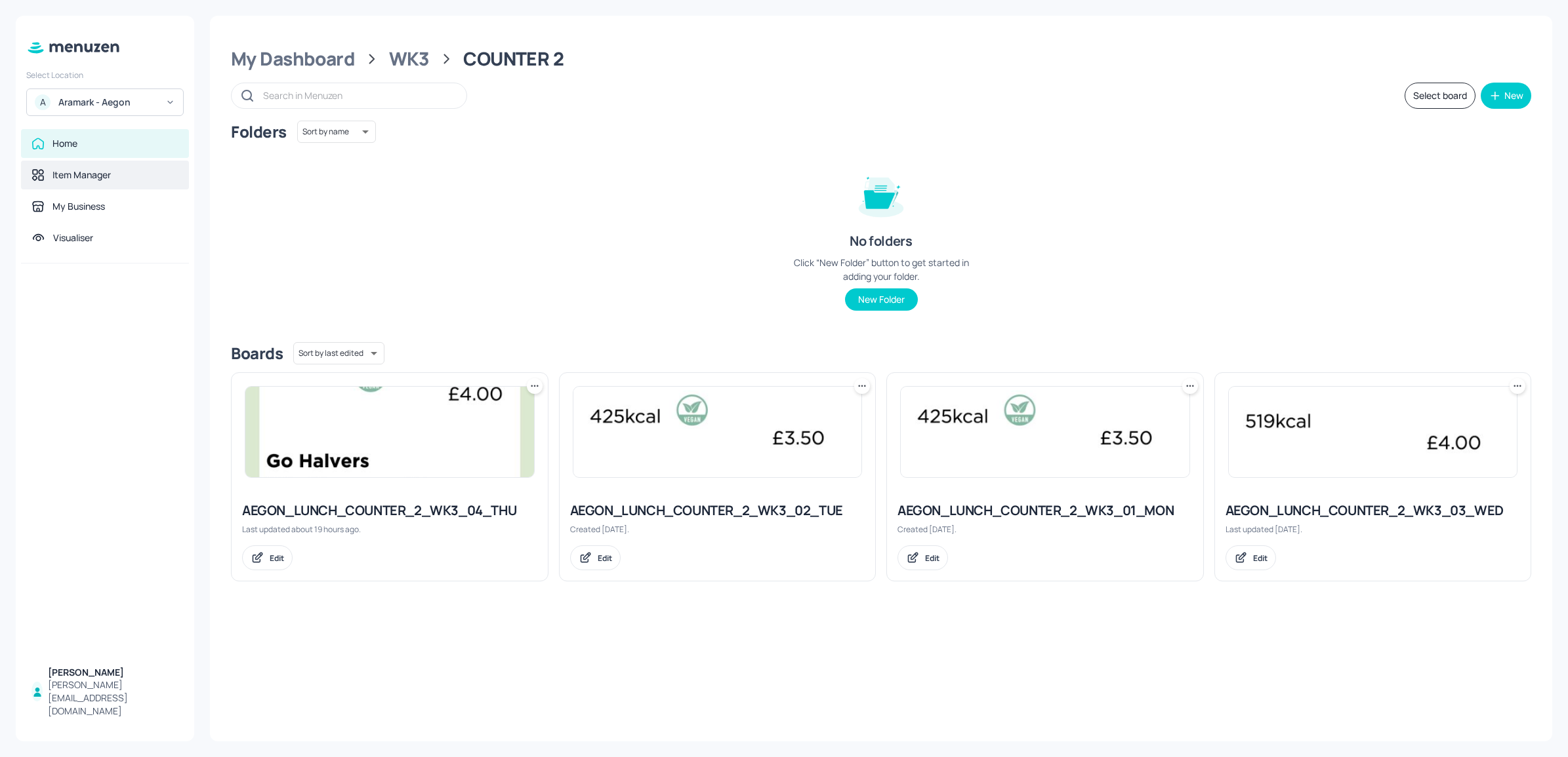
click at [68, 188] on div "Item Manager" at bounding box center [105, 175] width 168 height 29
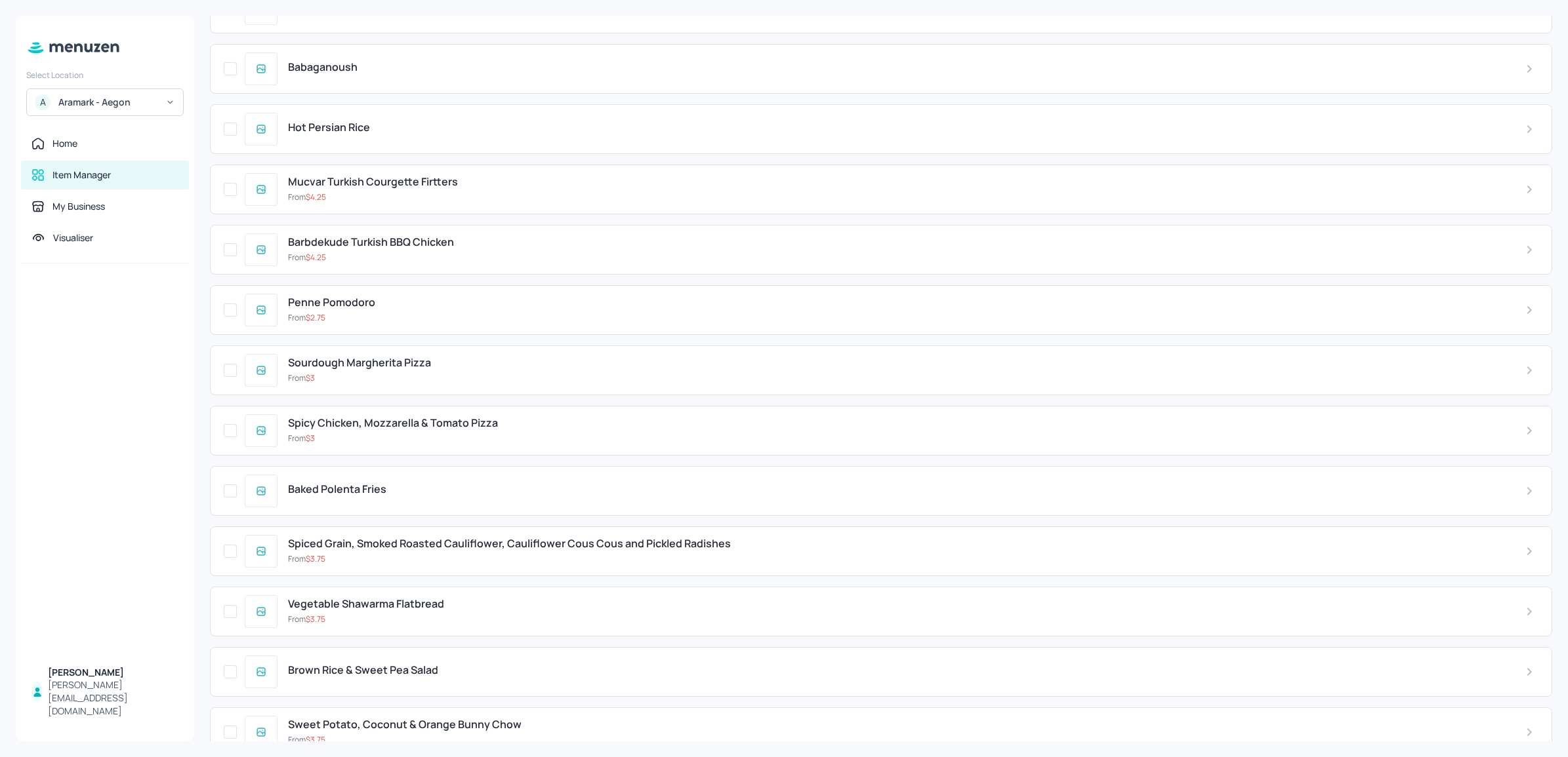
scroll to position [4655, 0]
